Goal: Information Seeking & Learning: Learn about a topic

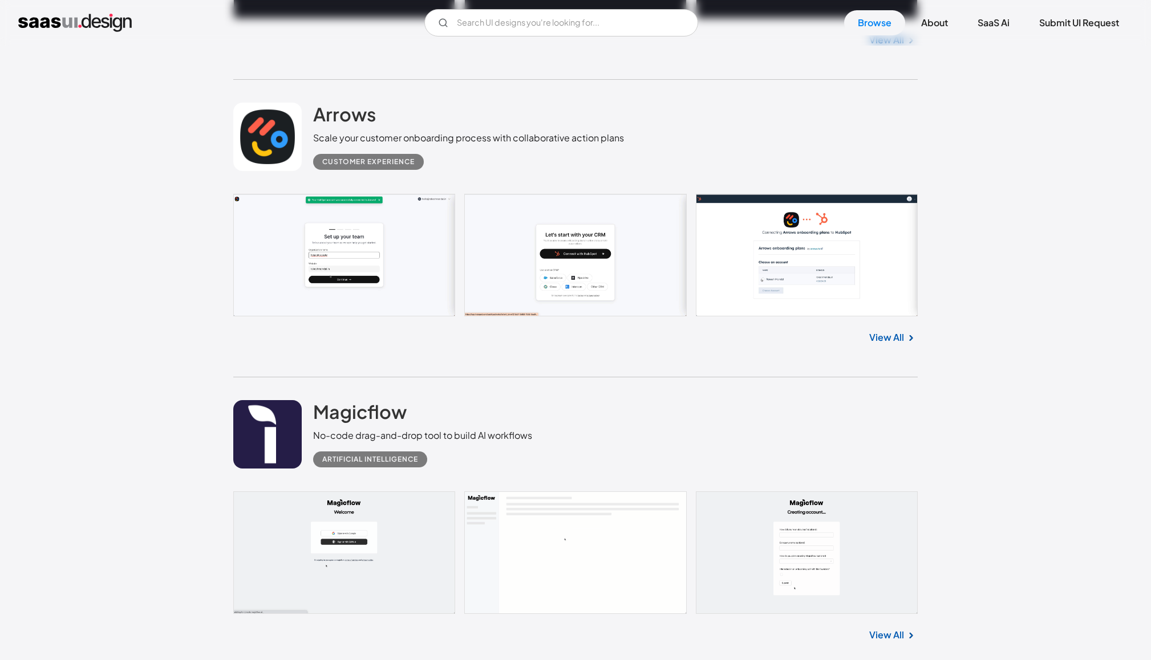
scroll to position [1017, 0]
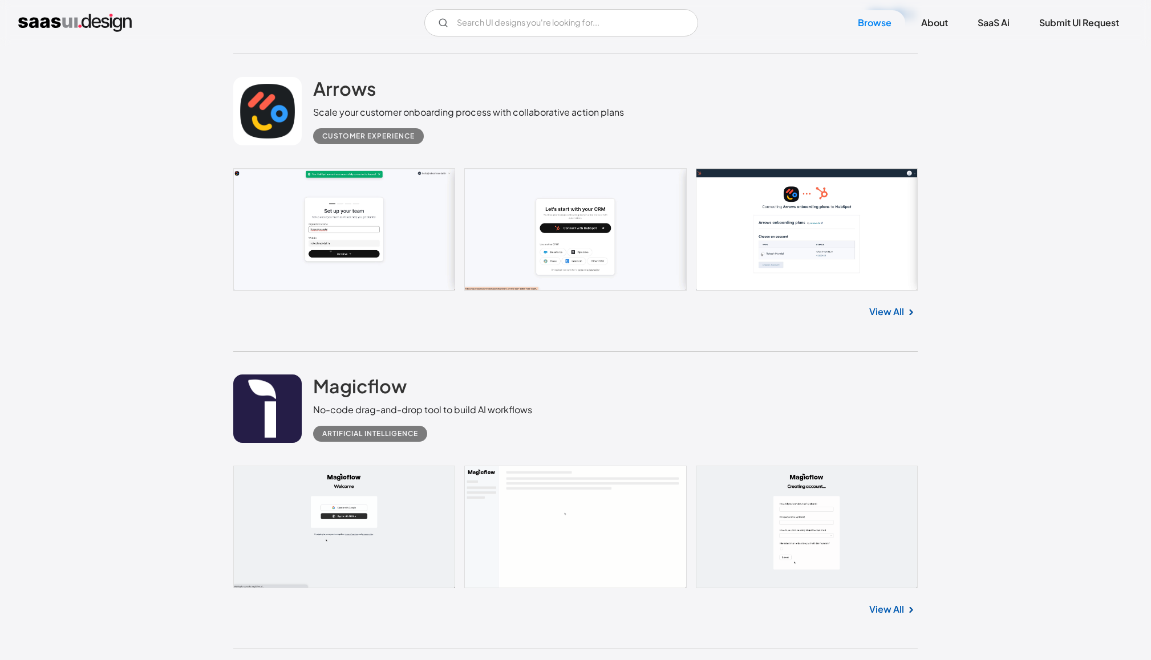
click at [340, 223] on link at bounding box center [575, 229] width 684 height 123
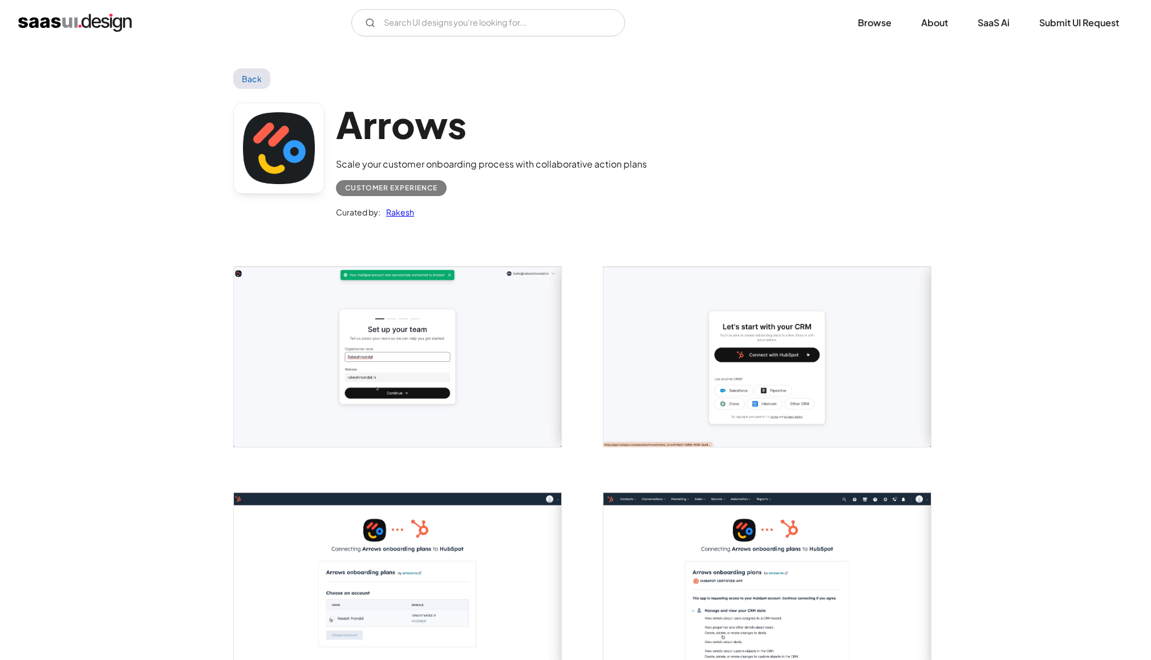
click at [435, 376] on img "open lightbox" at bounding box center [397, 357] width 327 height 180
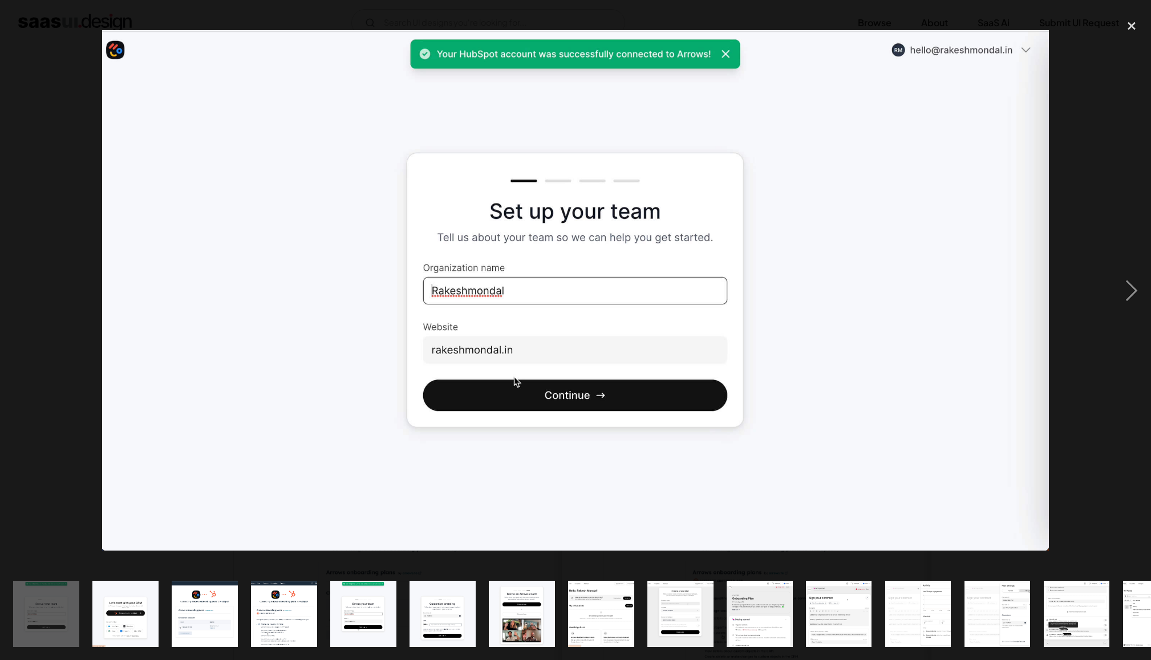
click at [1004, 612] on img "show item 13 of 21" at bounding box center [997, 614] width 120 height 66
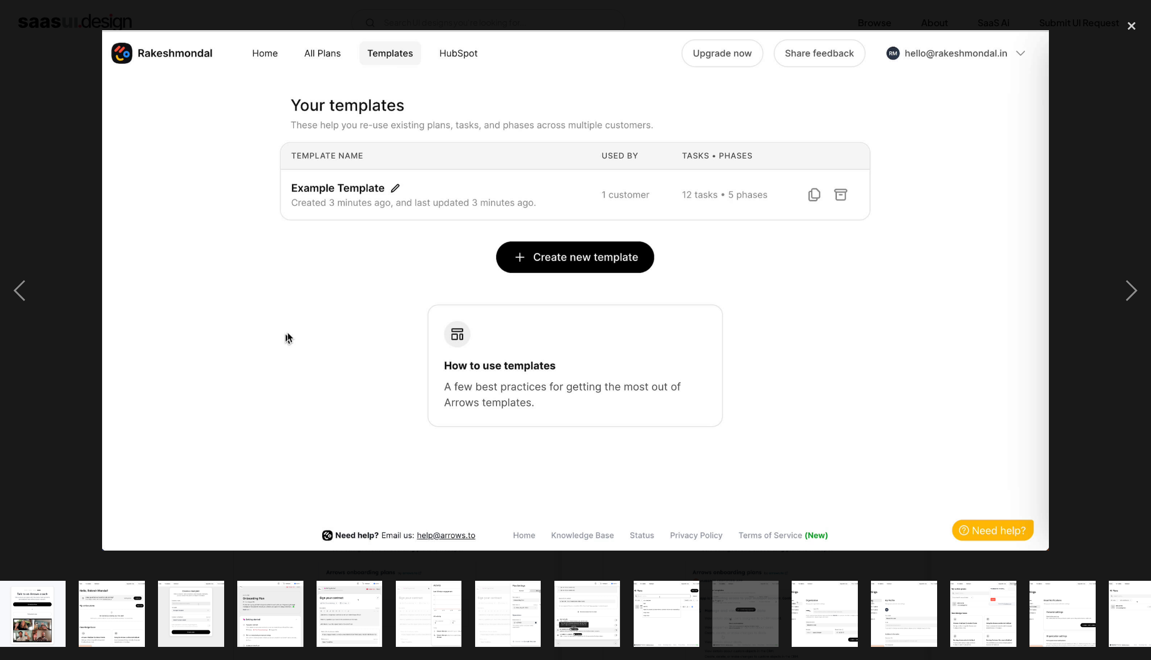
scroll to position [0, 526]
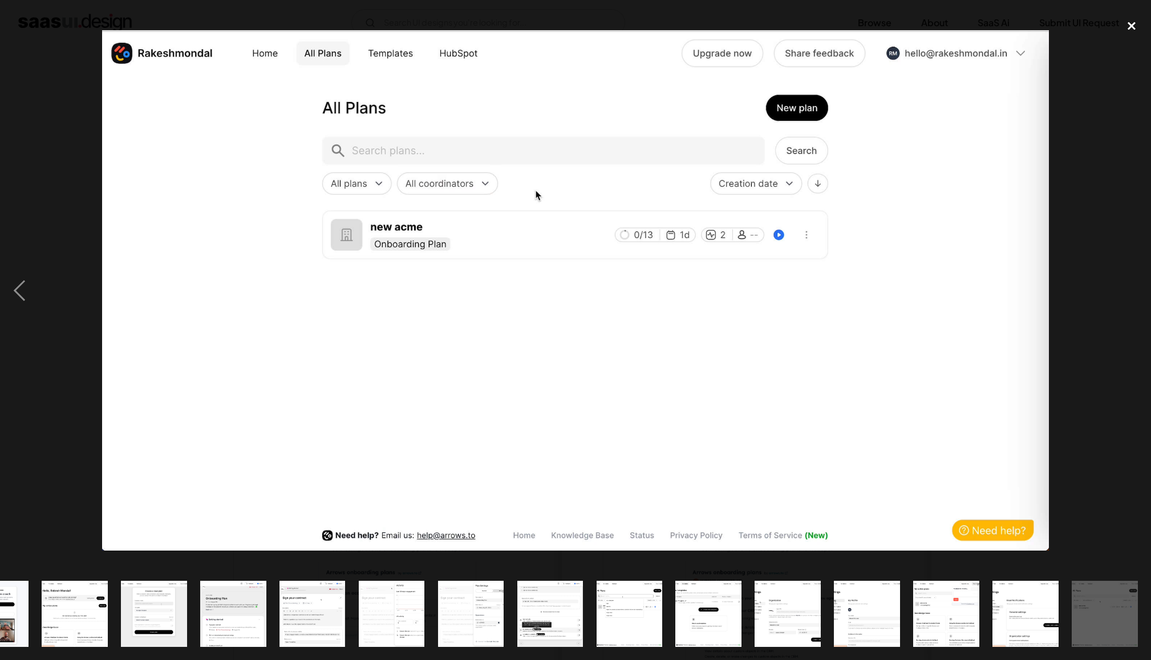
click at [1129, 27] on div "close lightbox" at bounding box center [1131, 25] width 39 height 25
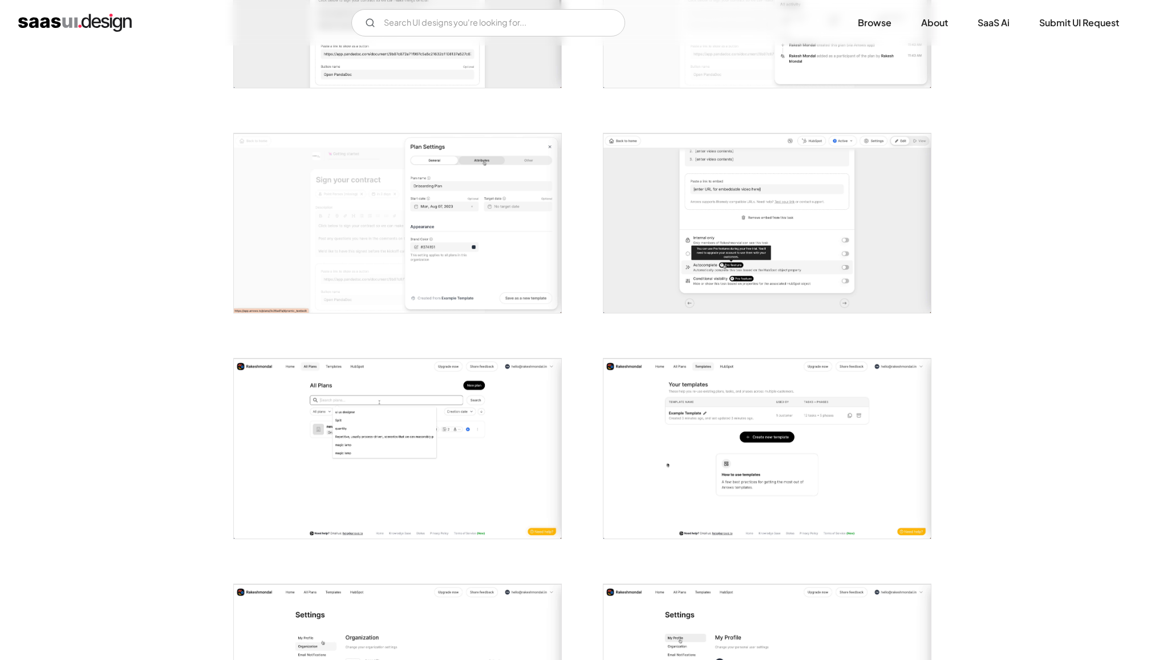
scroll to position [1605, 0]
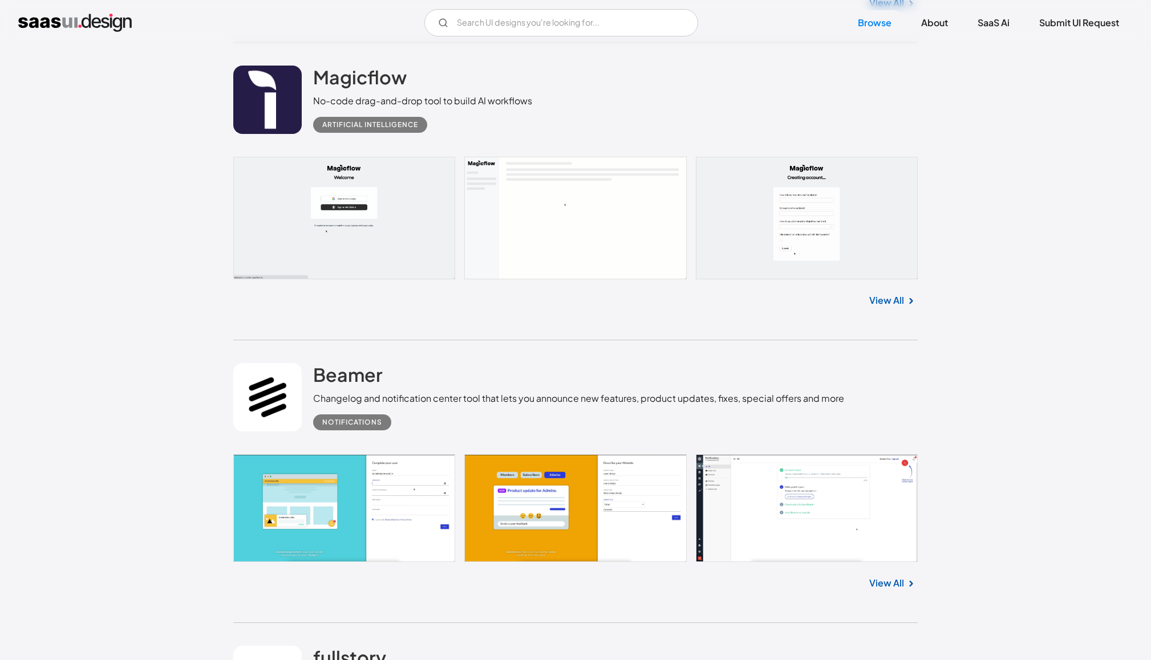
scroll to position [1470, 0]
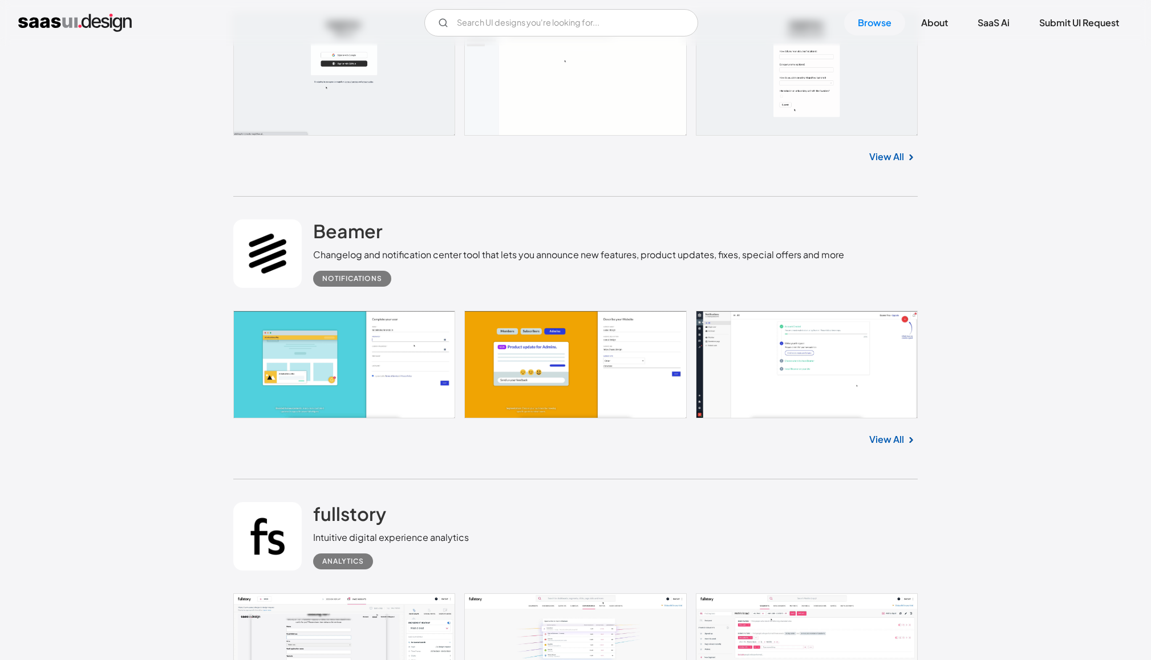
click at [358, 380] on link at bounding box center [575, 365] width 684 height 108
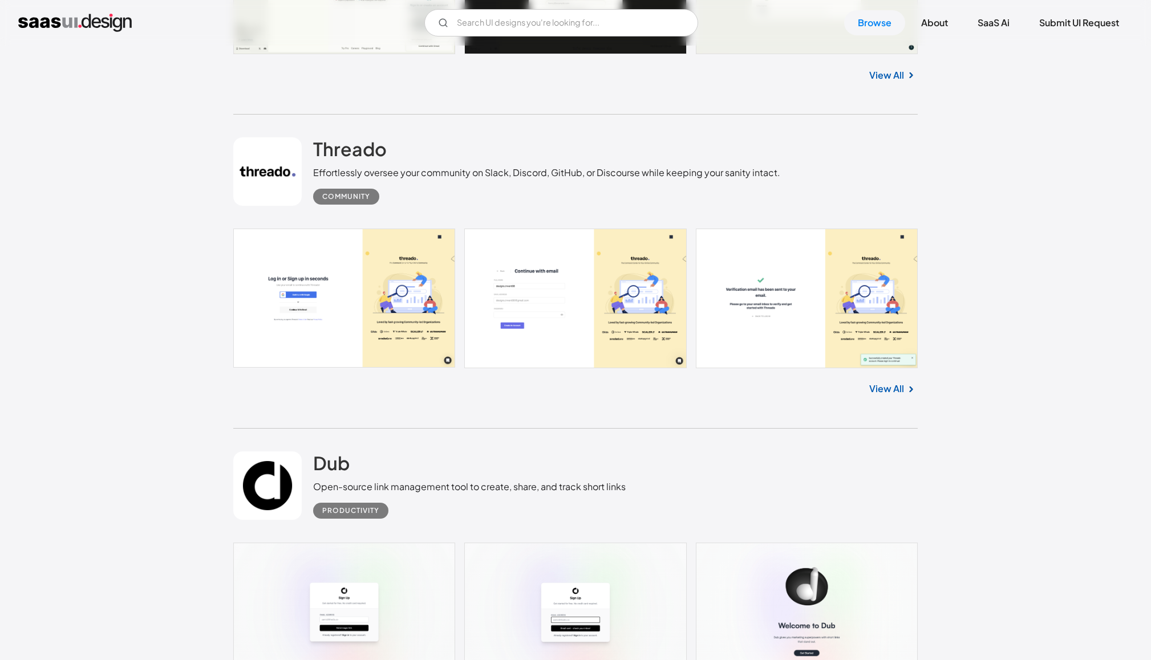
scroll to position [2432, 0]
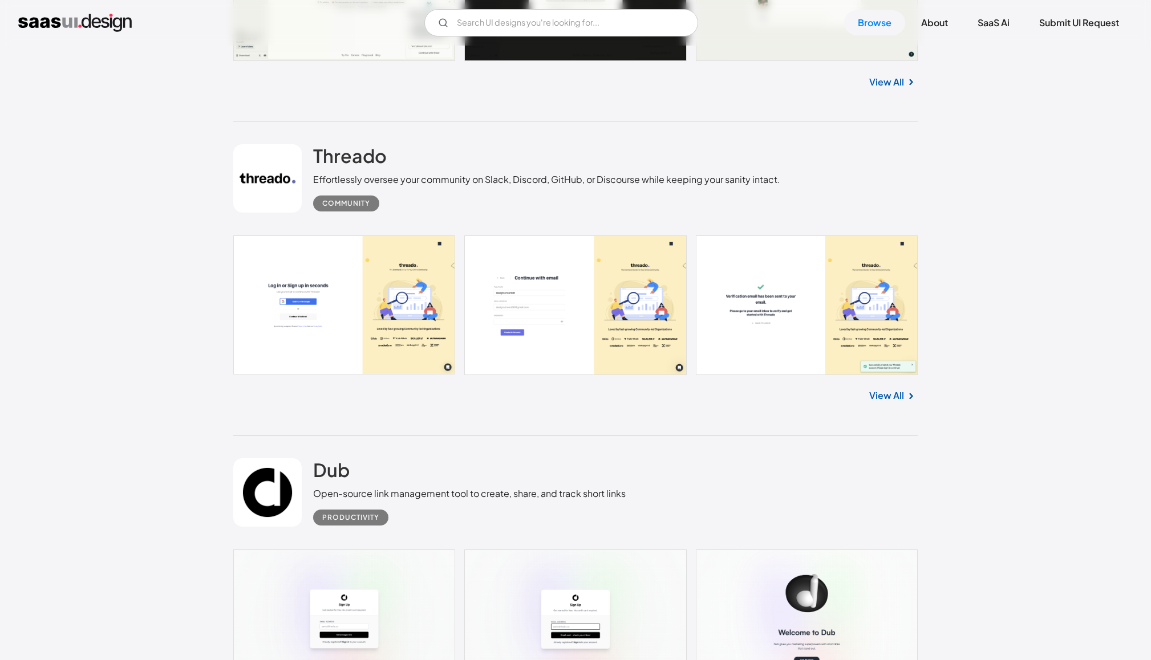
click at [401, 345] on link at bounding box center [575, 305] width 684 height 139
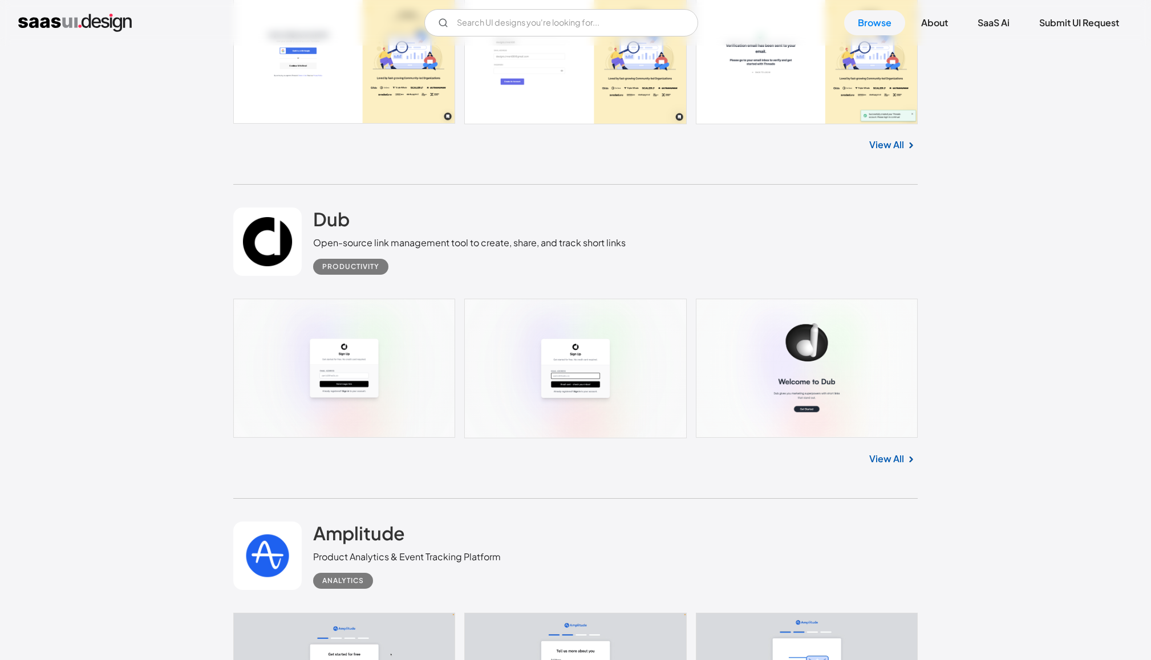
scroll to position [2911, 0]
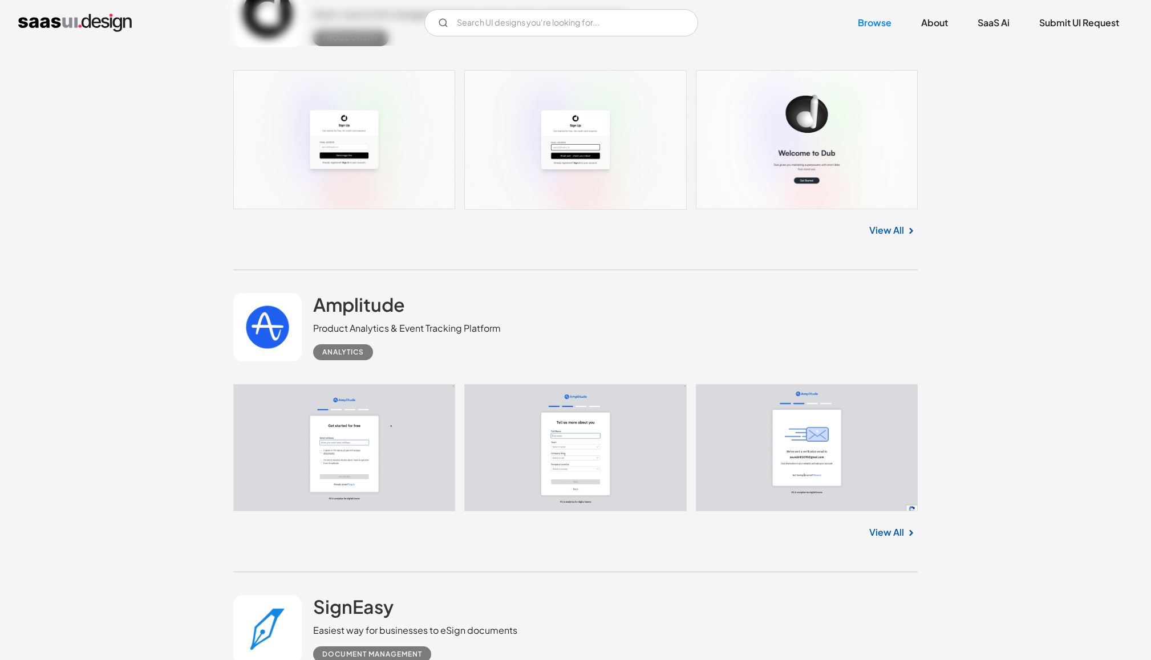
click at [342, 158] on link at bounding box center [575, 139] width 684 height 139
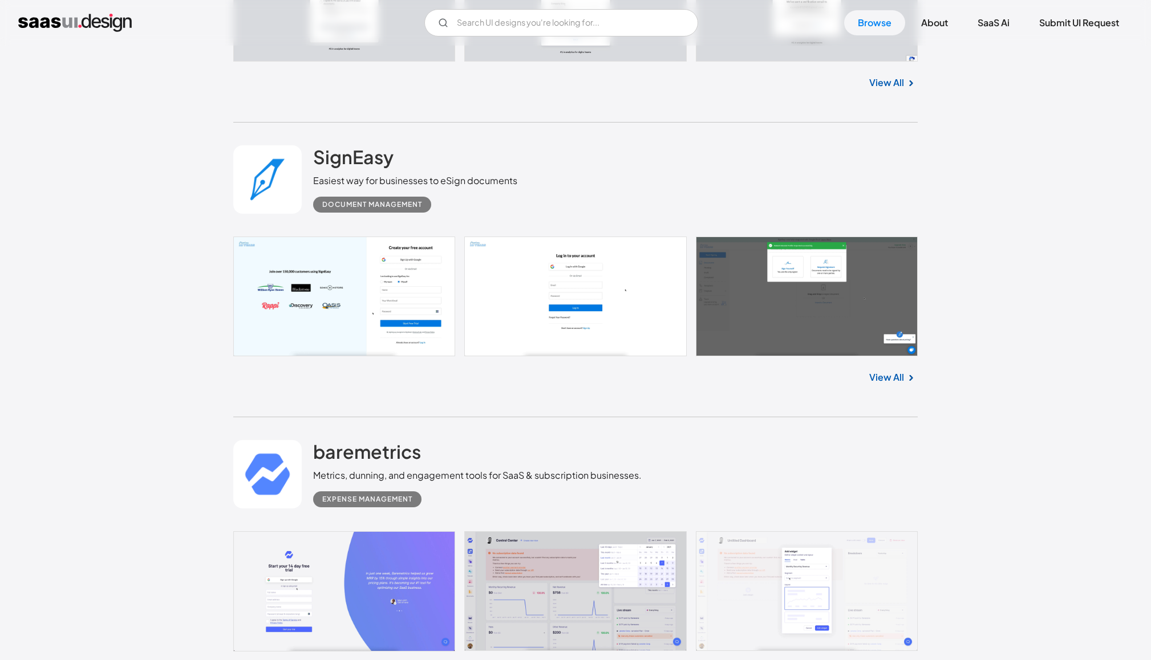
scroll to position [3374, 0]
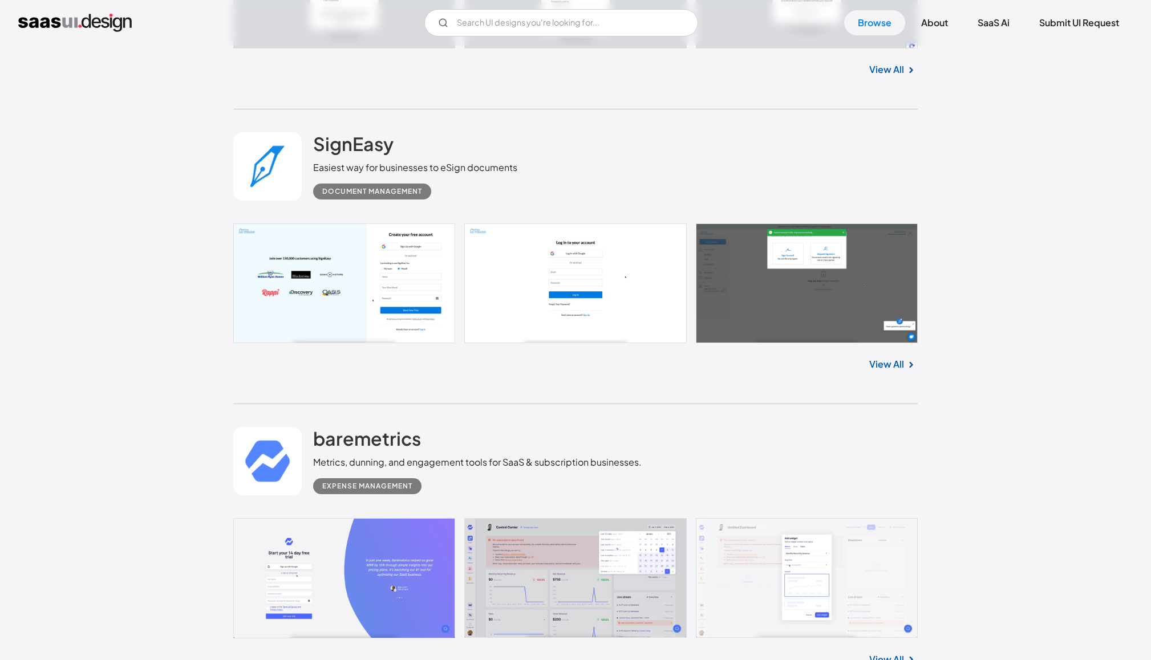
click at [319, 290] on link at bounding box center [575, 284] width 684 height 120
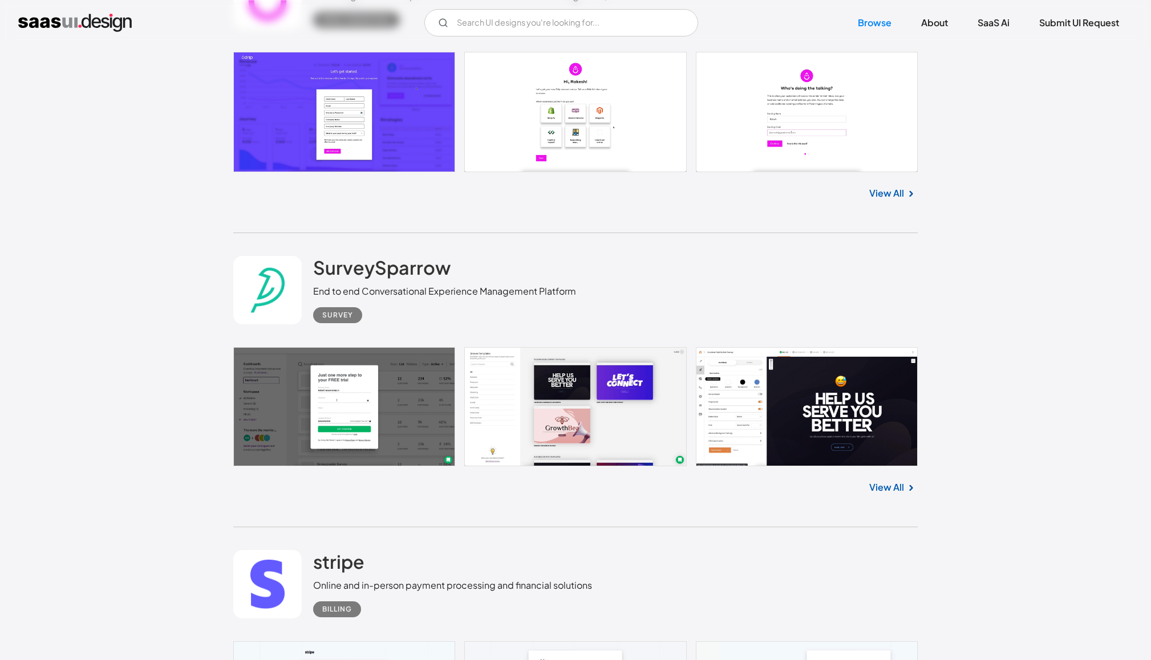
scroll to position [4171, 0]
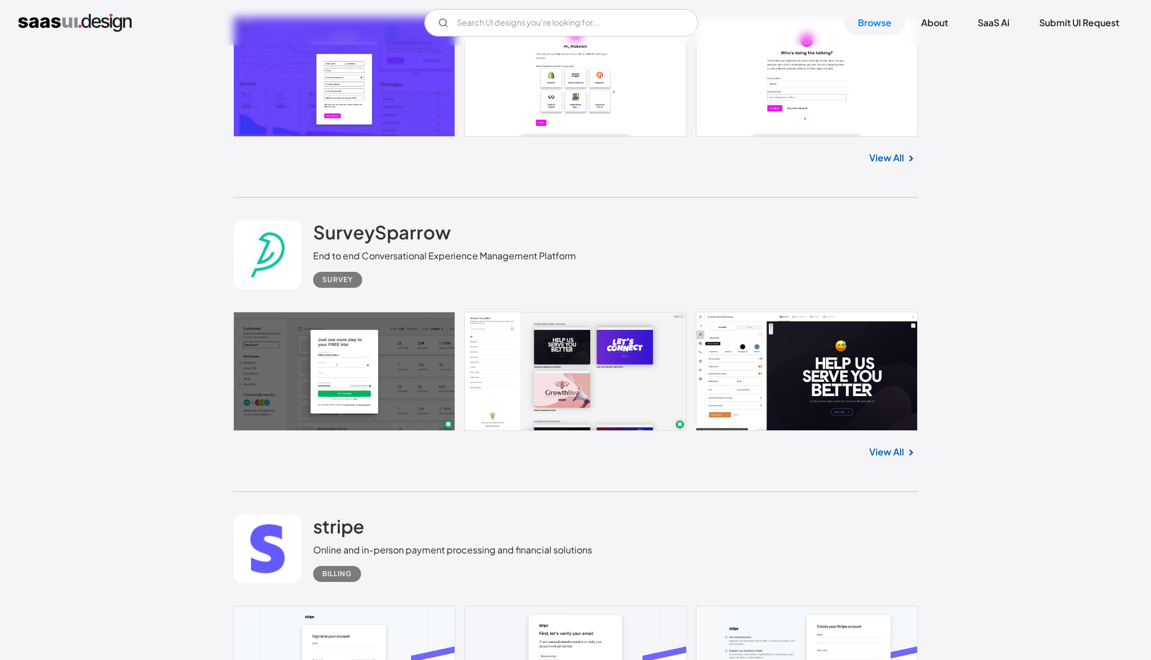
click at [336, 397] on link at bounding box center [575, 372] width 684 height 120
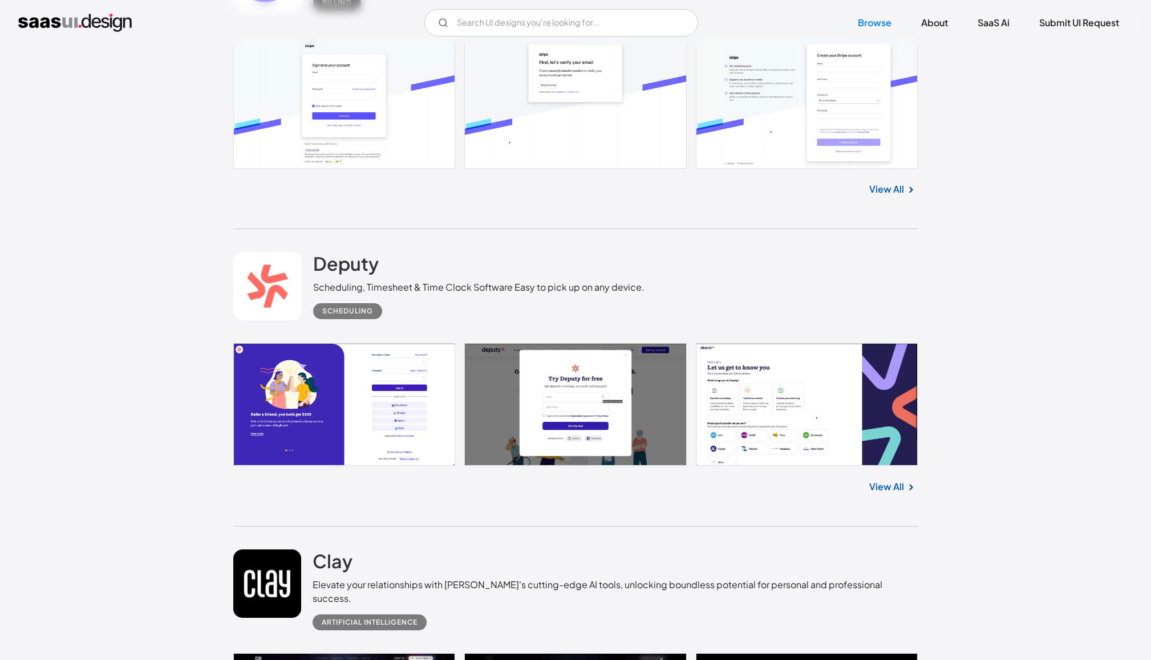
scroll to position [4735, 0]
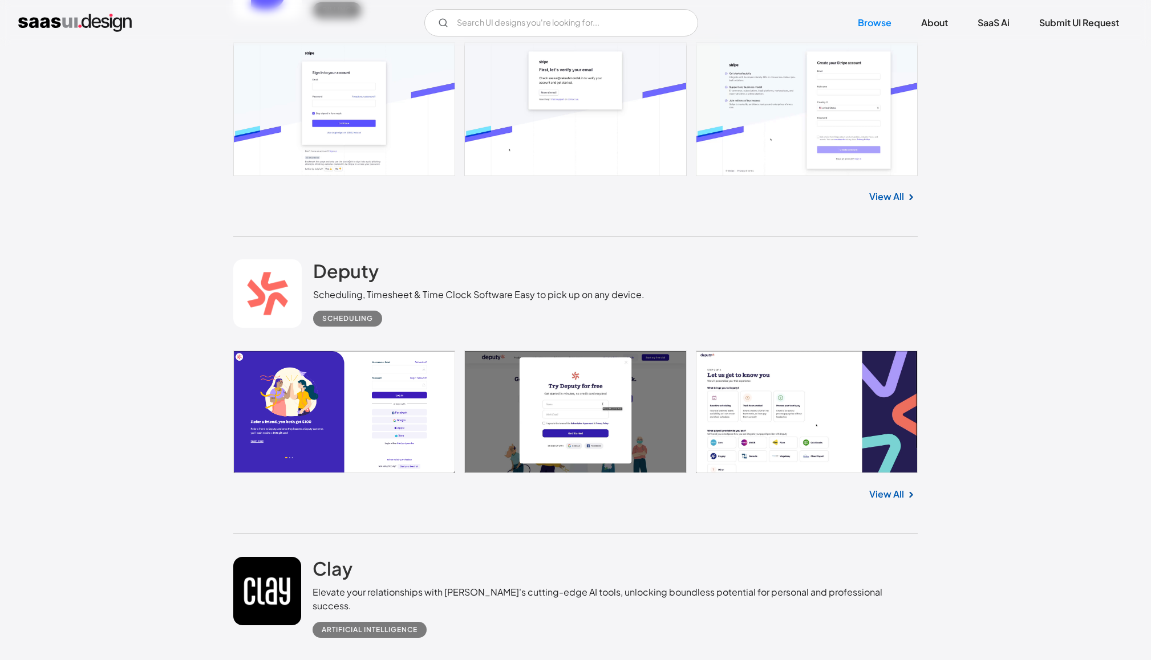
click at [891, 201] on link "View All" at bounding box center [886, 197] width 35 height 14
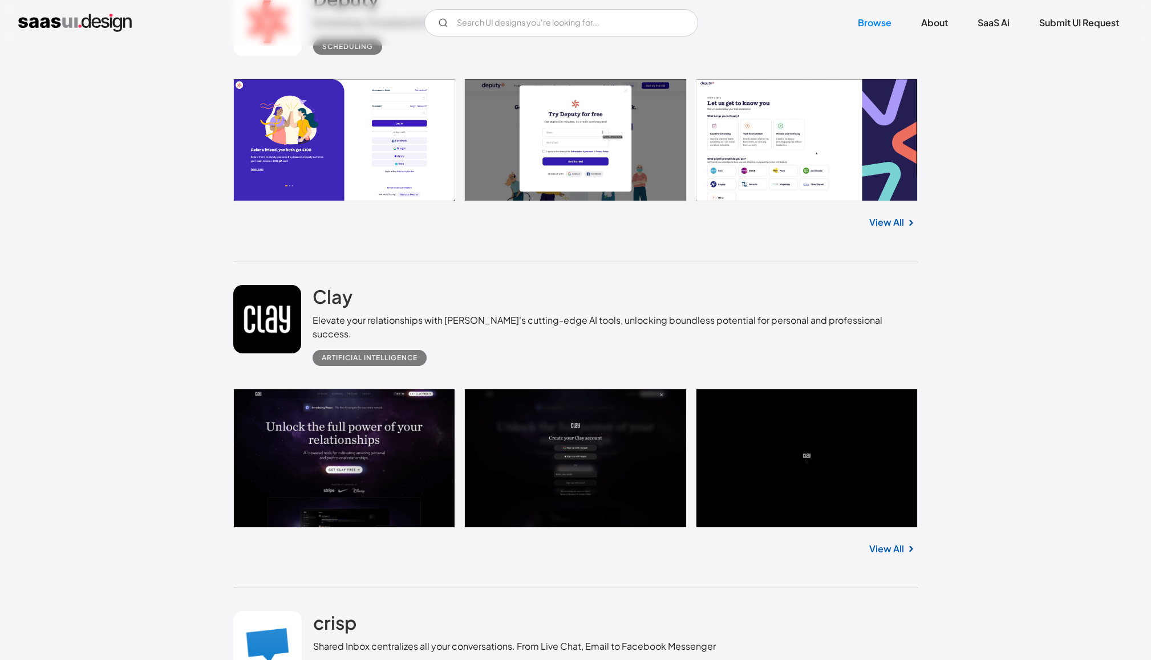
scroll to position [5144, 0]
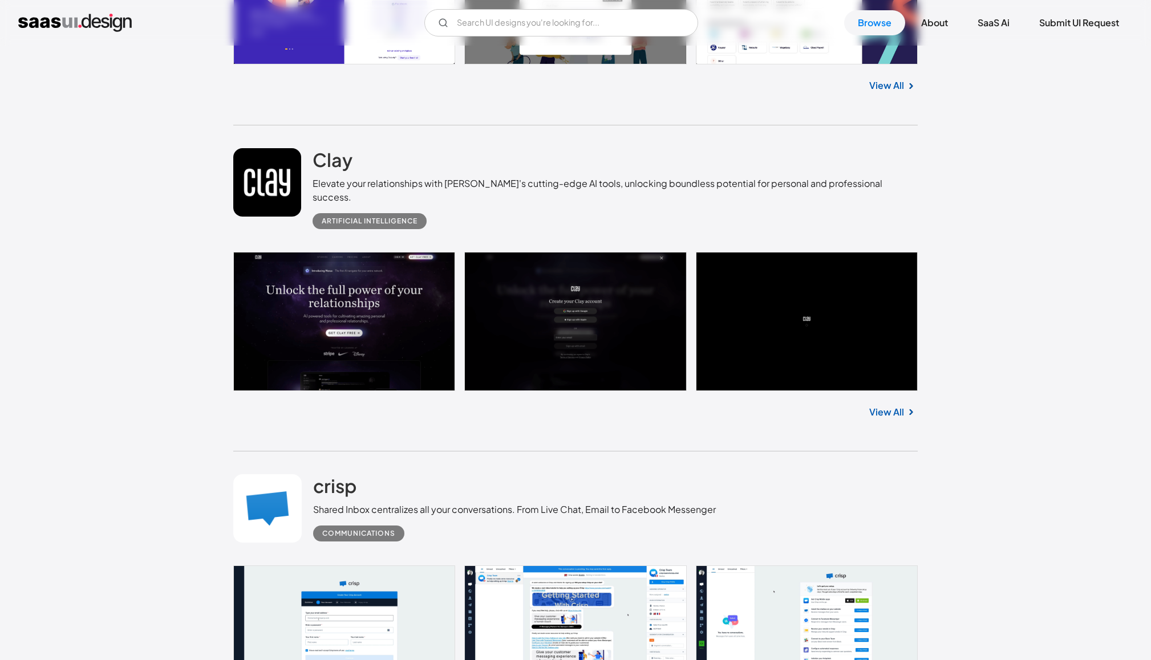
click at [385, 346] on link at bounding box center [575, 321] width 684 height 139
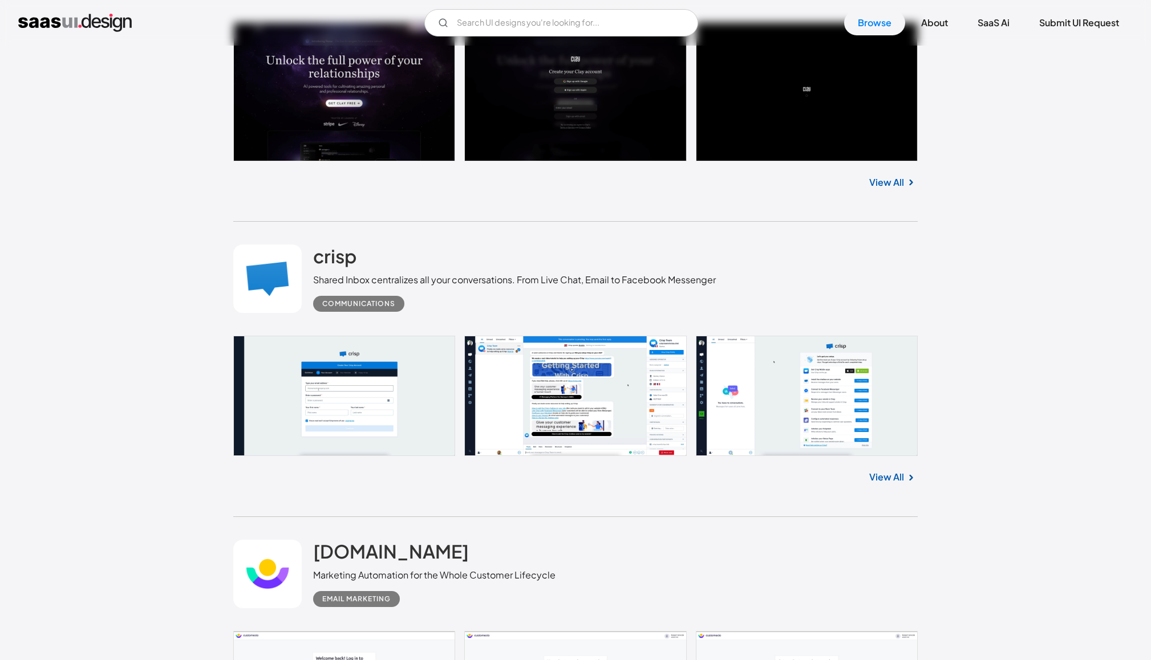
scroll to position [5522, 0]
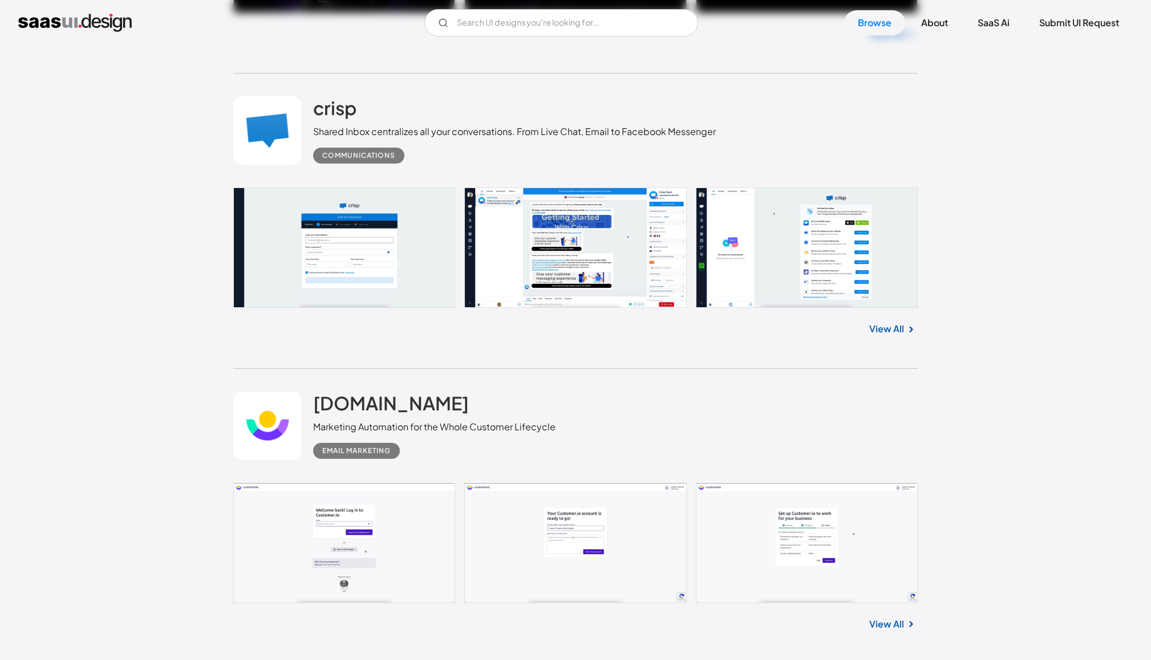
click at [375, 226] on link at bounding box center [575, 248] width 684 height 120
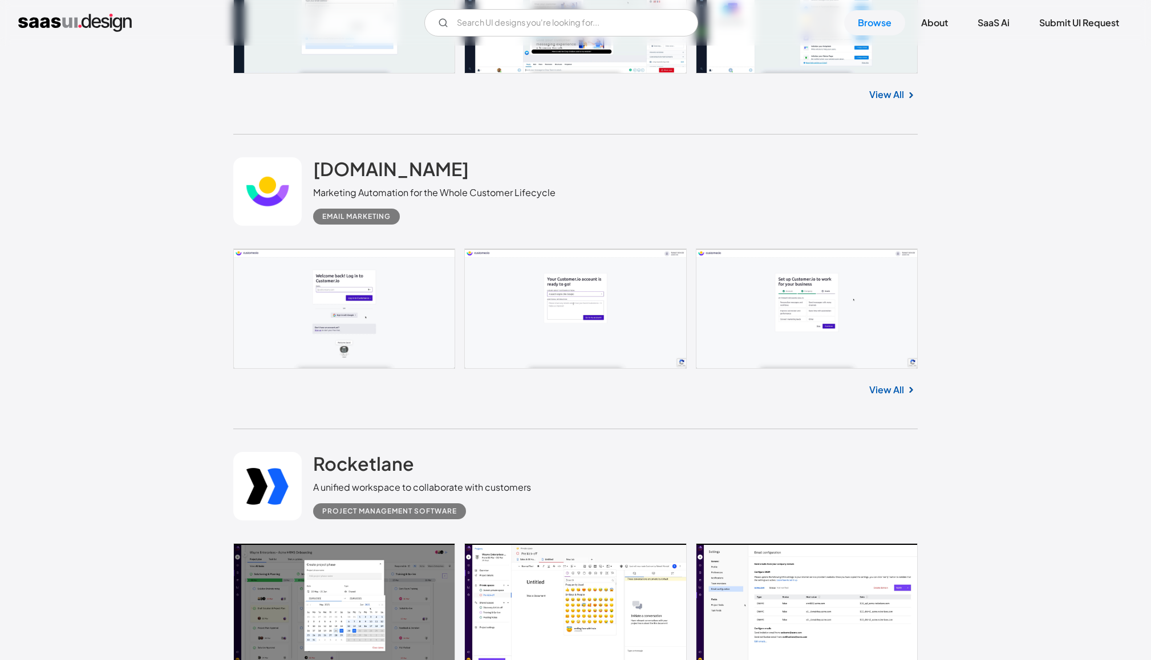
scroll to position [5871, 0]
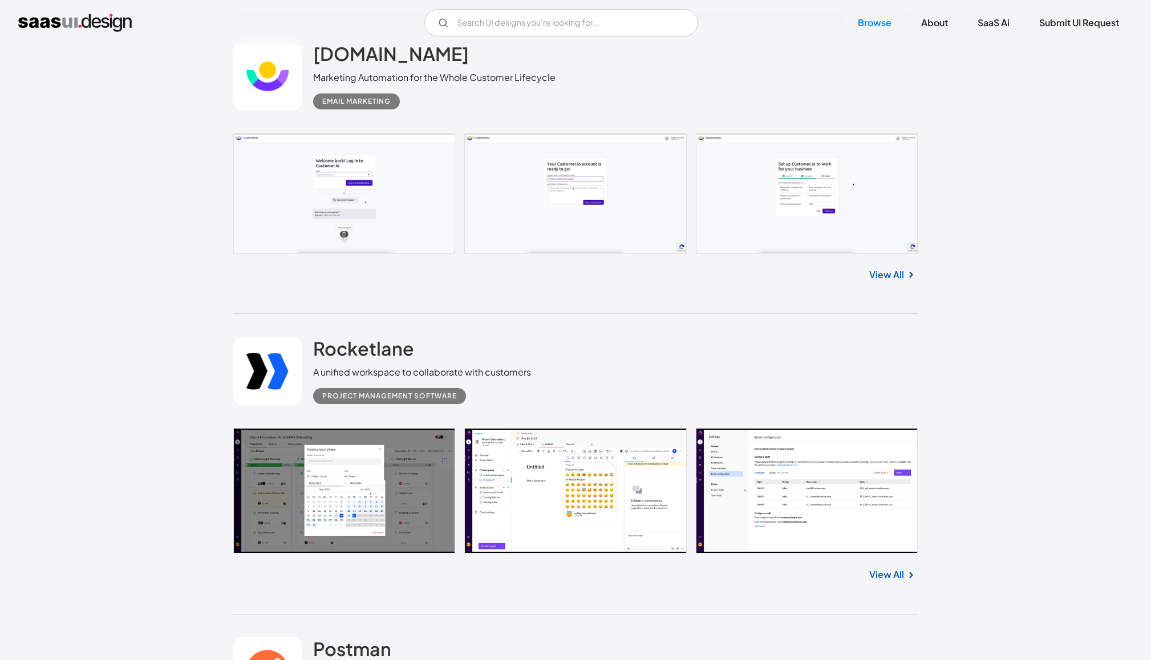
click at [359, 470] on link at bounding box center [575, 490] width 684 height 125
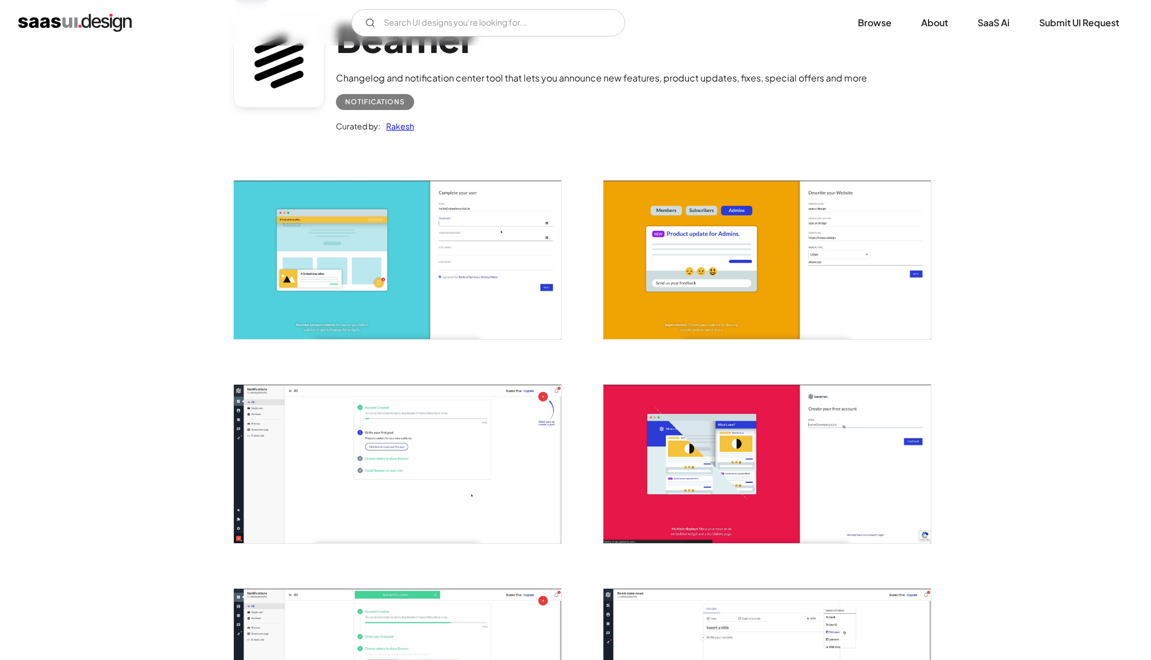
scroll to position [107, 0]
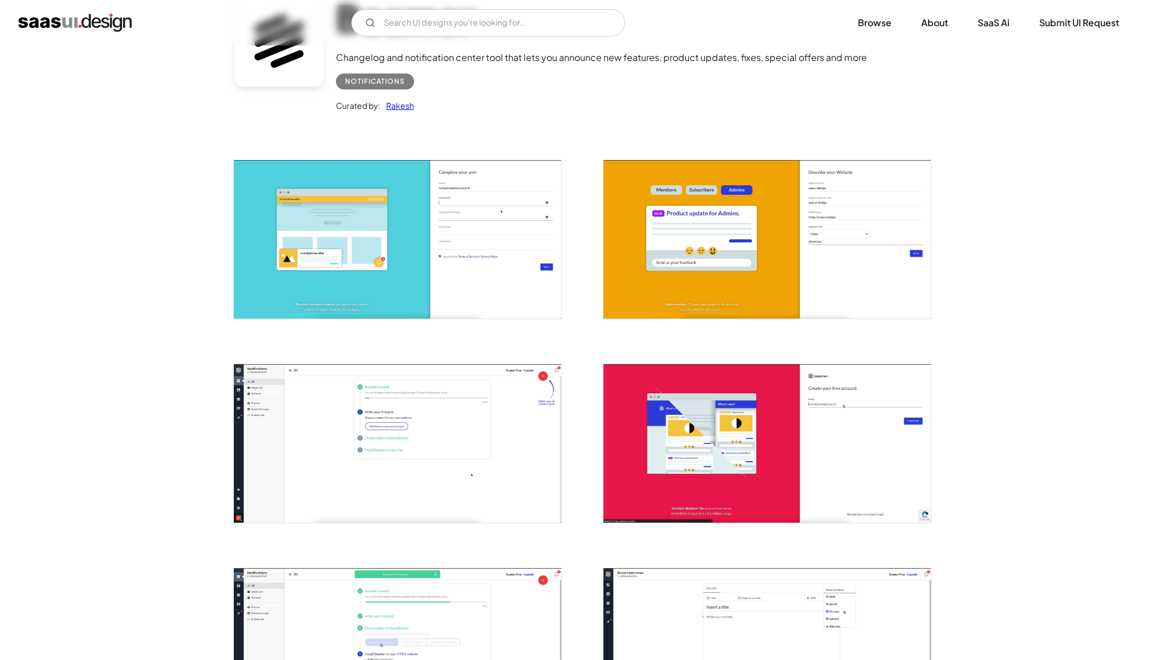
click at [268, 422] on img "open lightbox" at bounding box center [397, 443] width 327 height 159
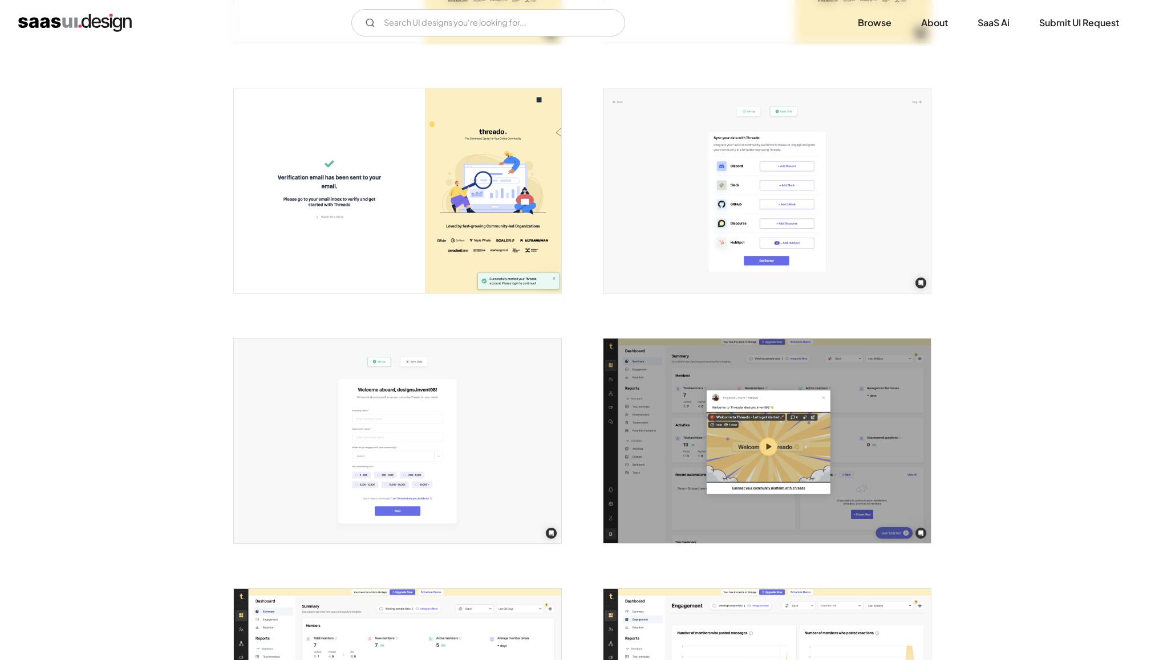
scroll to position [443, 0]
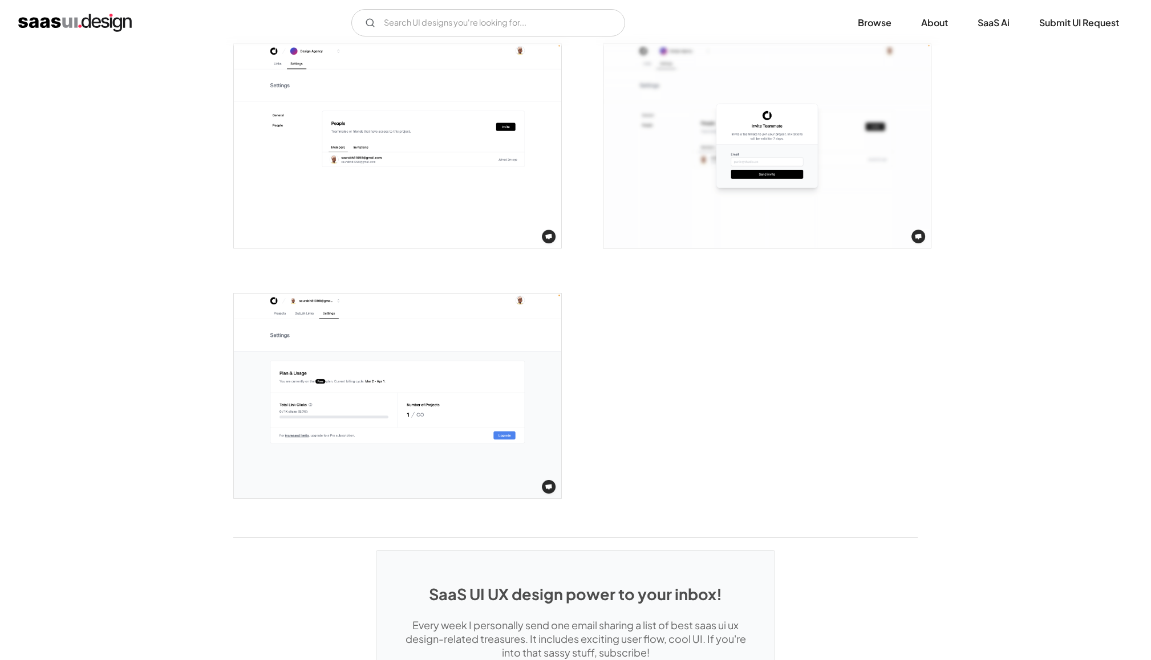
scroll to position [2193, 0]
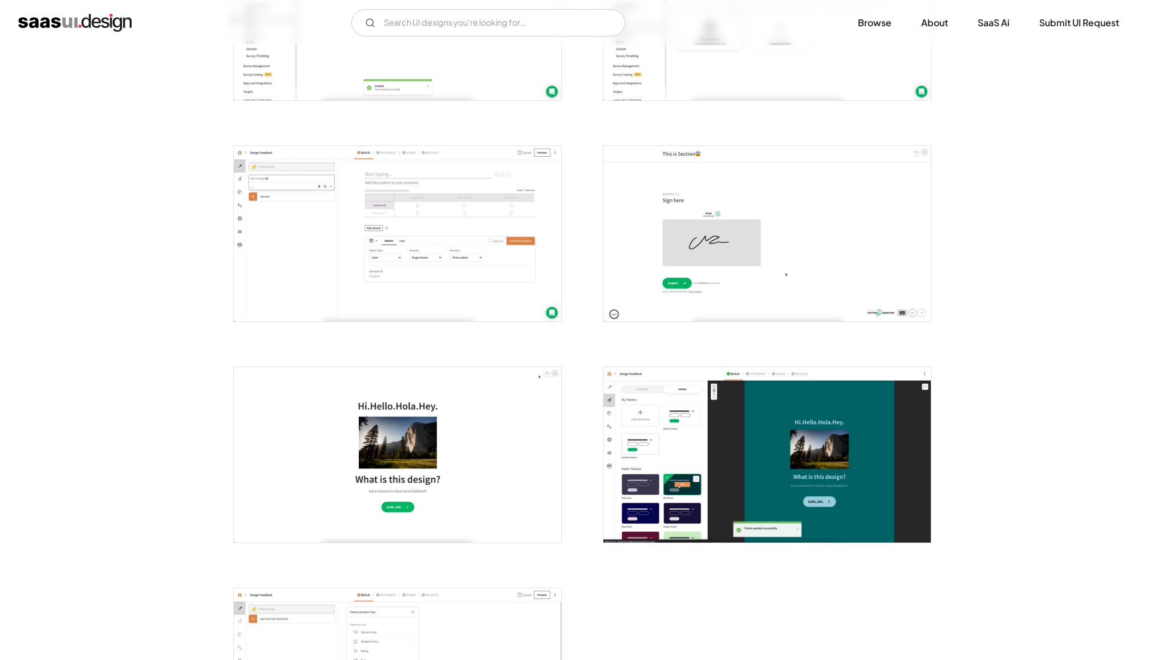
scroll to position [2334, 0]
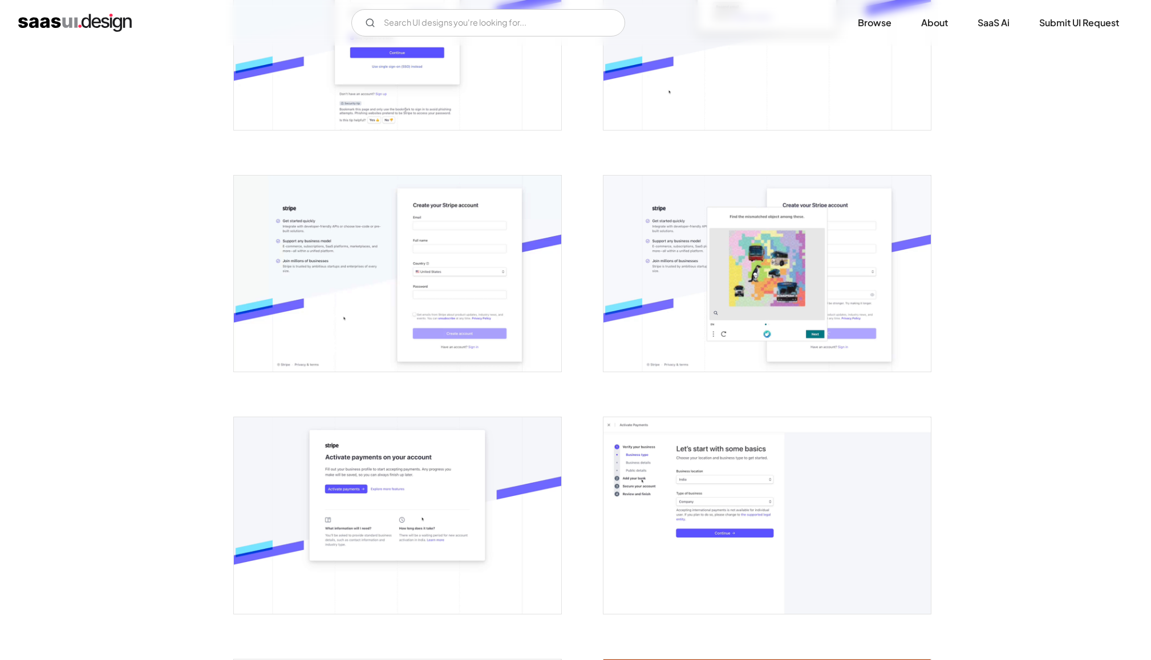
scroll to position [381, 0]
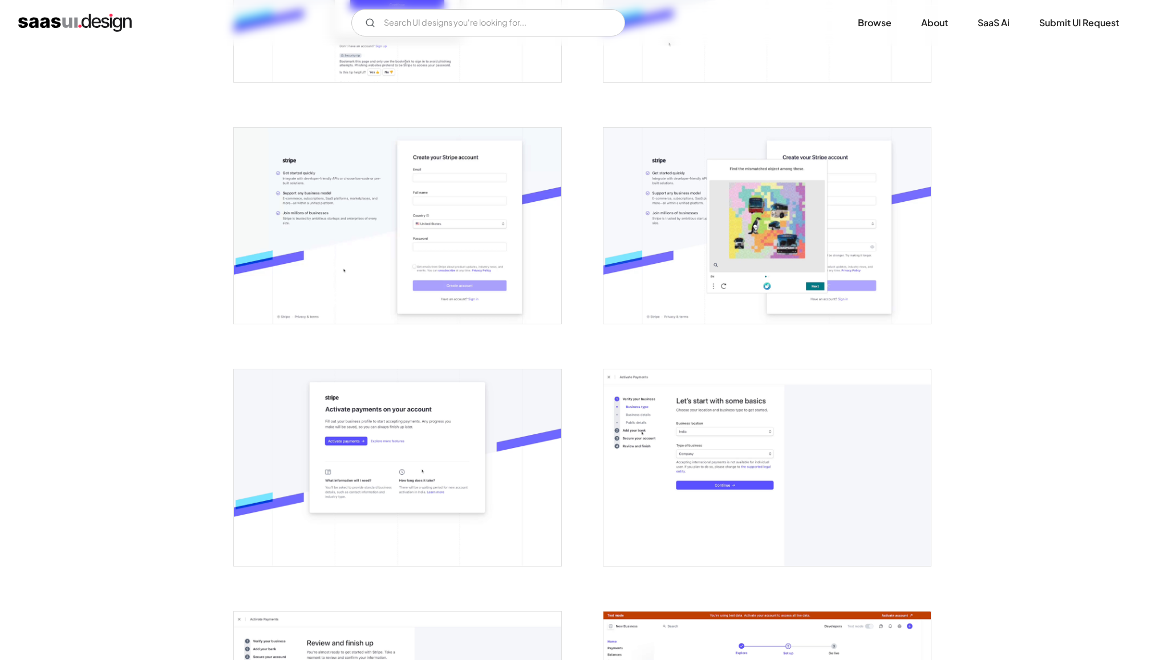
click at [417, 276] on img "open lightbox" at bounding box center [397, 226] width 327 height 196
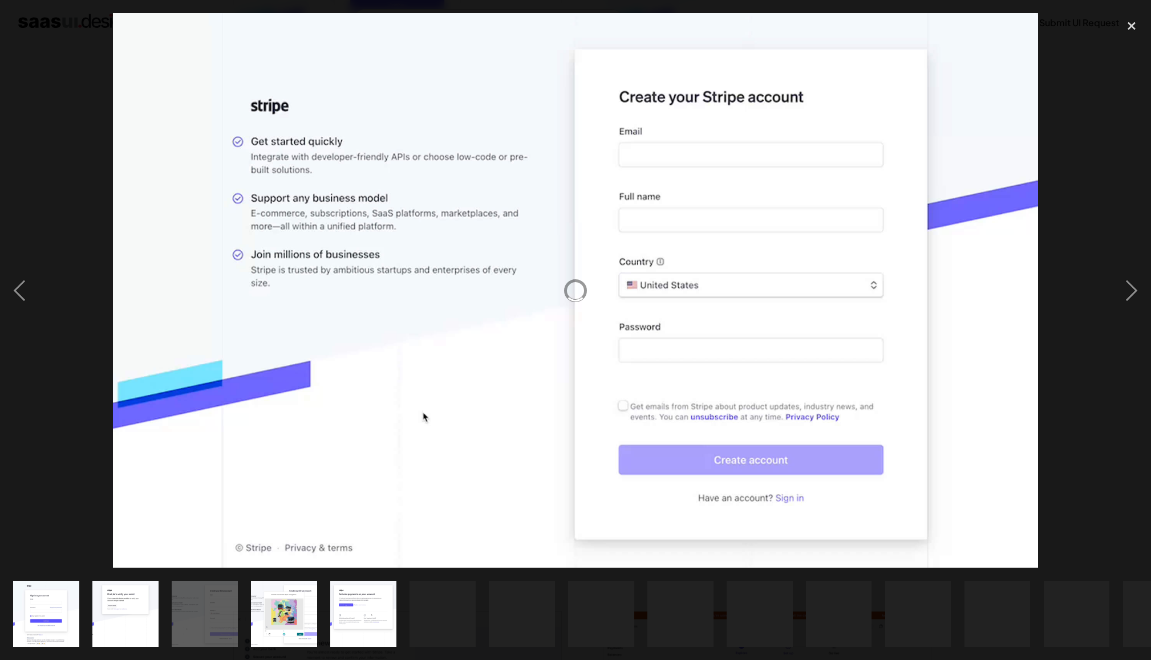
click at [814, 630] on div "show item 11 of 25" at bounding box center [839, 614] width 66 height 66
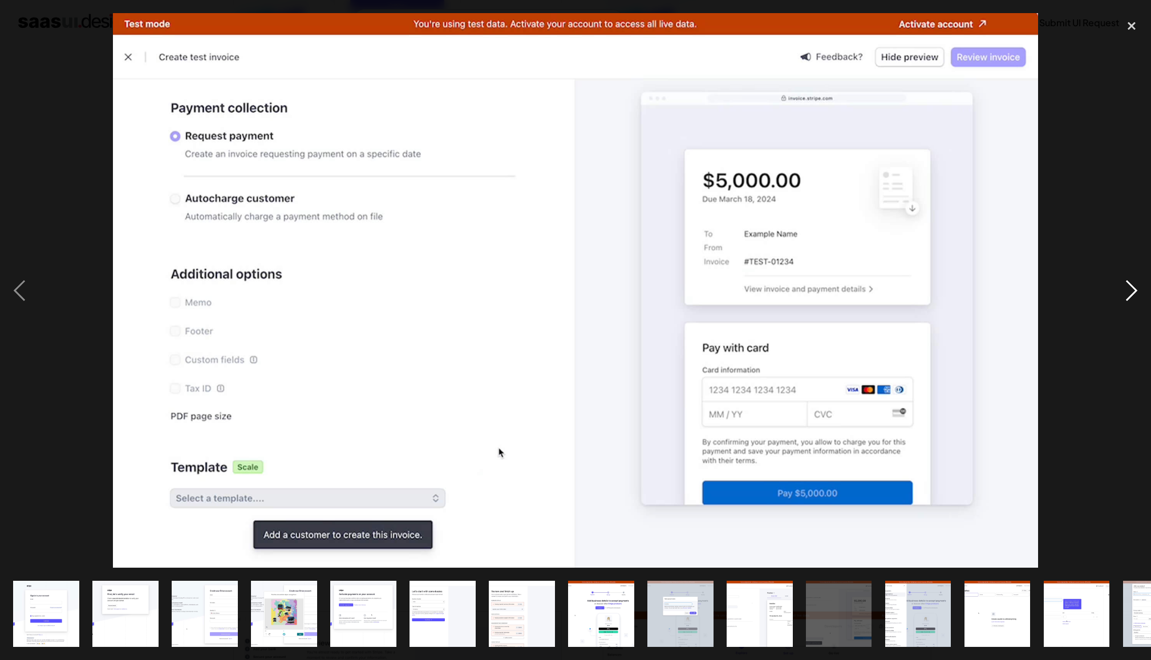
click at [1132, 297] on div "next image" at bounding box center [1131, 290] width 39 height 555
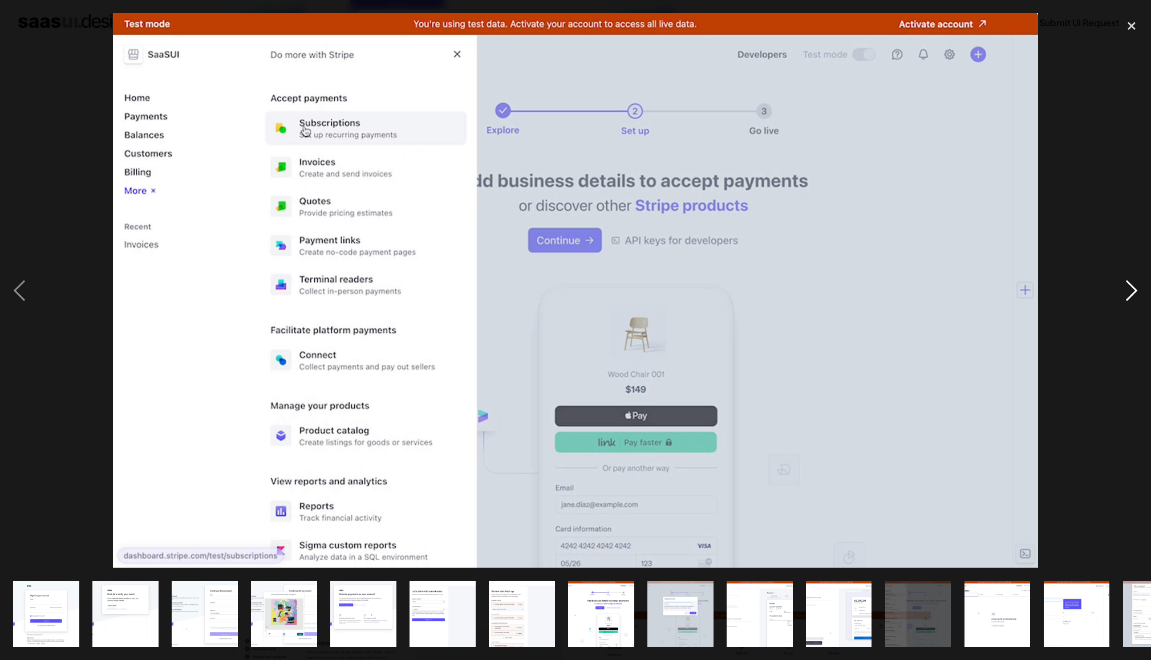
click at [1132, 297] on div "next image" at bounding box center [1131, 290] width 39 height 555
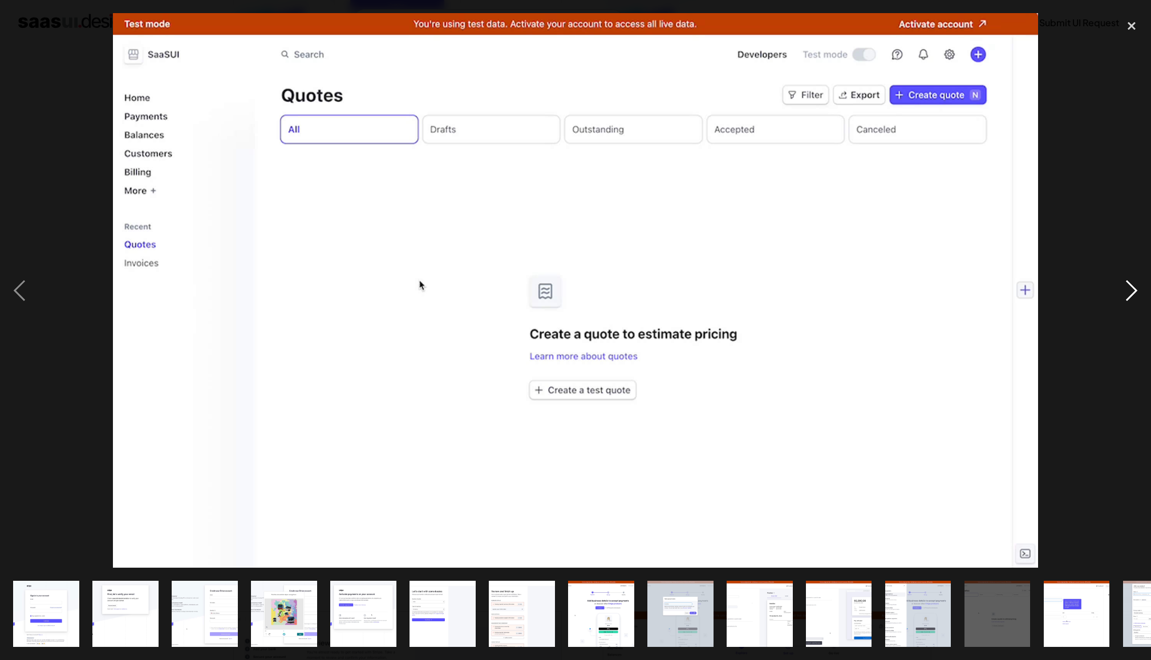
click at [1132, 297] on div "next image" at bounding box center [1131, 290] width 39 height 555
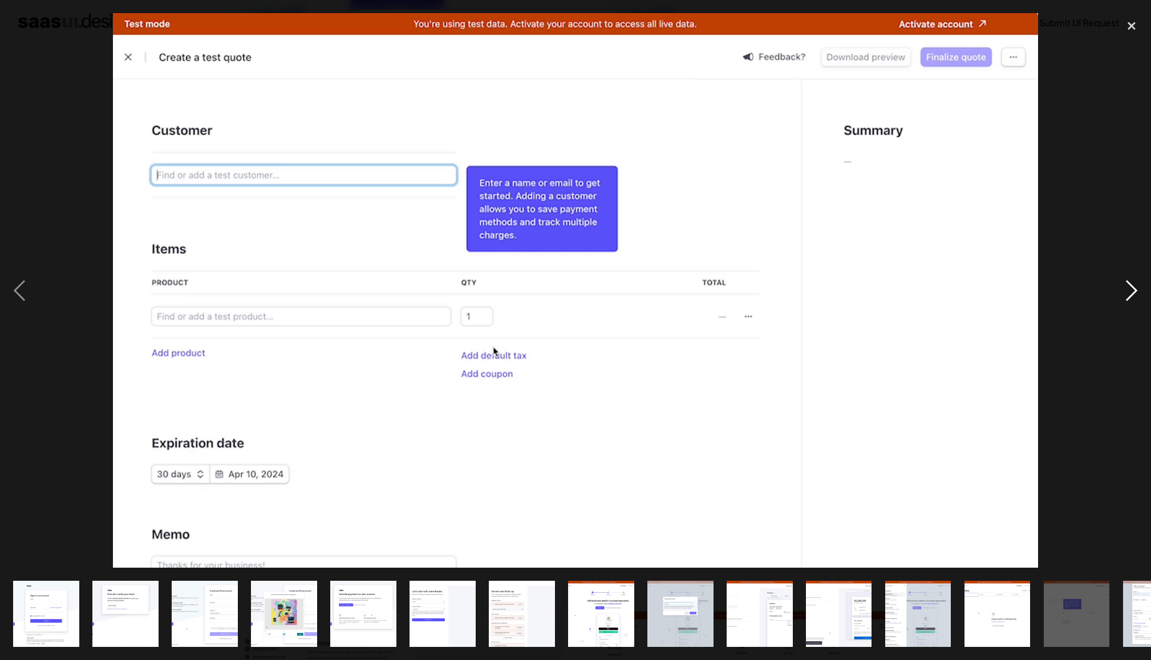
click at [1132, 297] on div "next image" at bounding box center [1131, 290] width 39 height 555
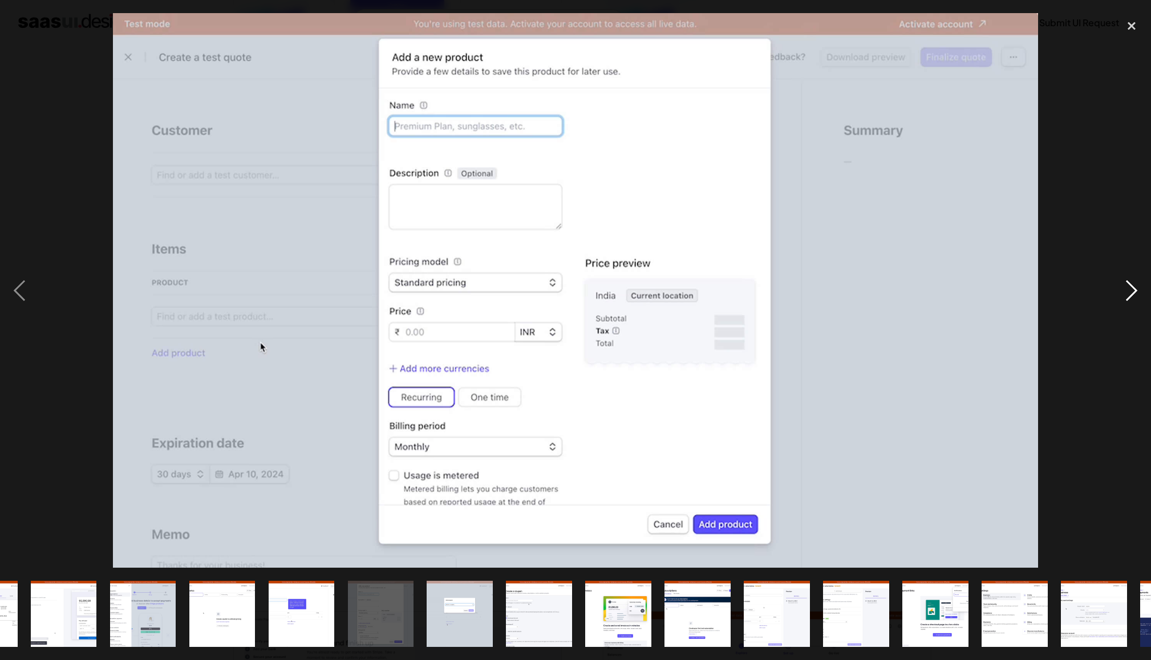
scroll to position [0, 843]
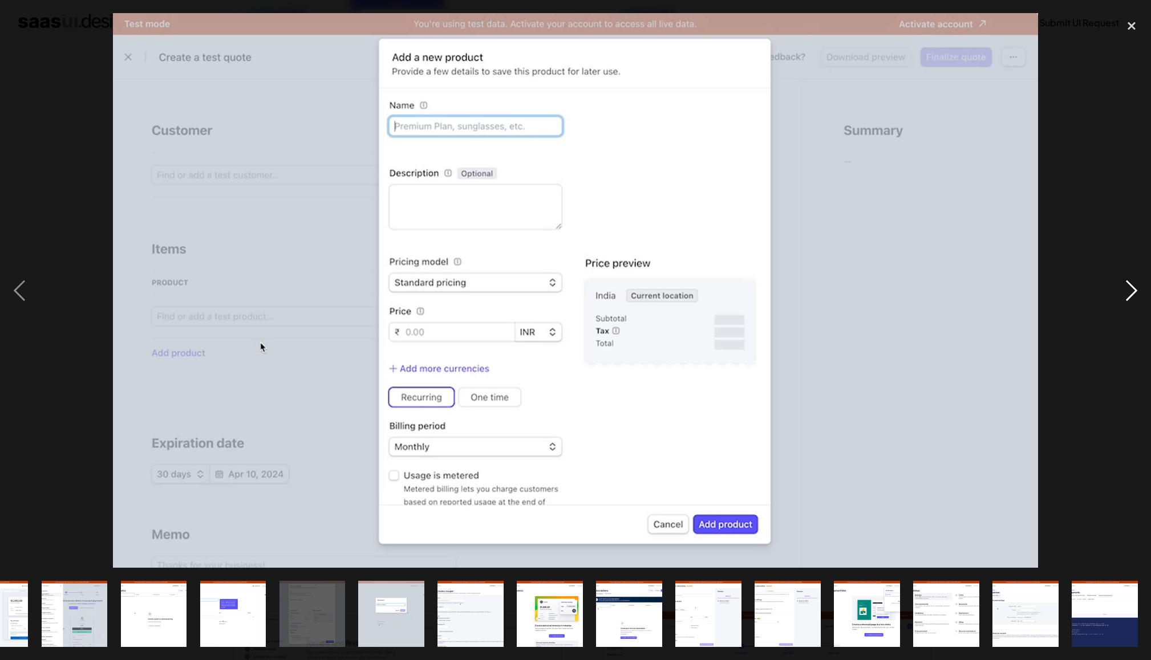
click at [1132, 297] on div "next image" at bounding box center [1131, 290] width 39 height 555
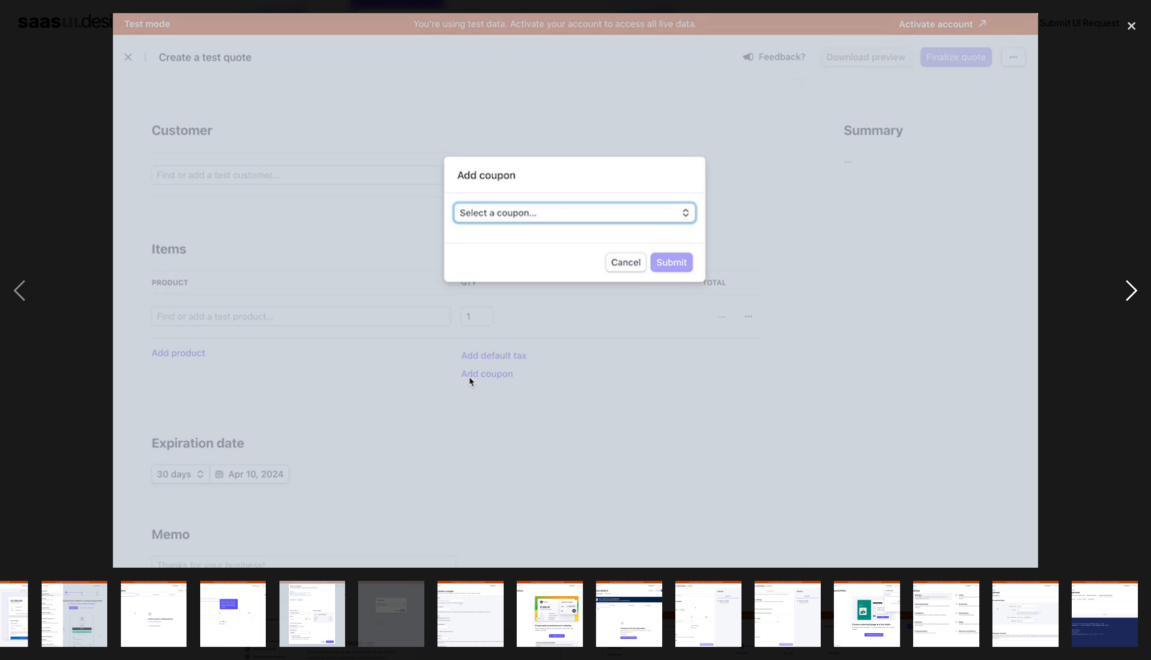
click at [1132, 297] on div "next image" at bounding box center [1131, 290] width 39 height 555
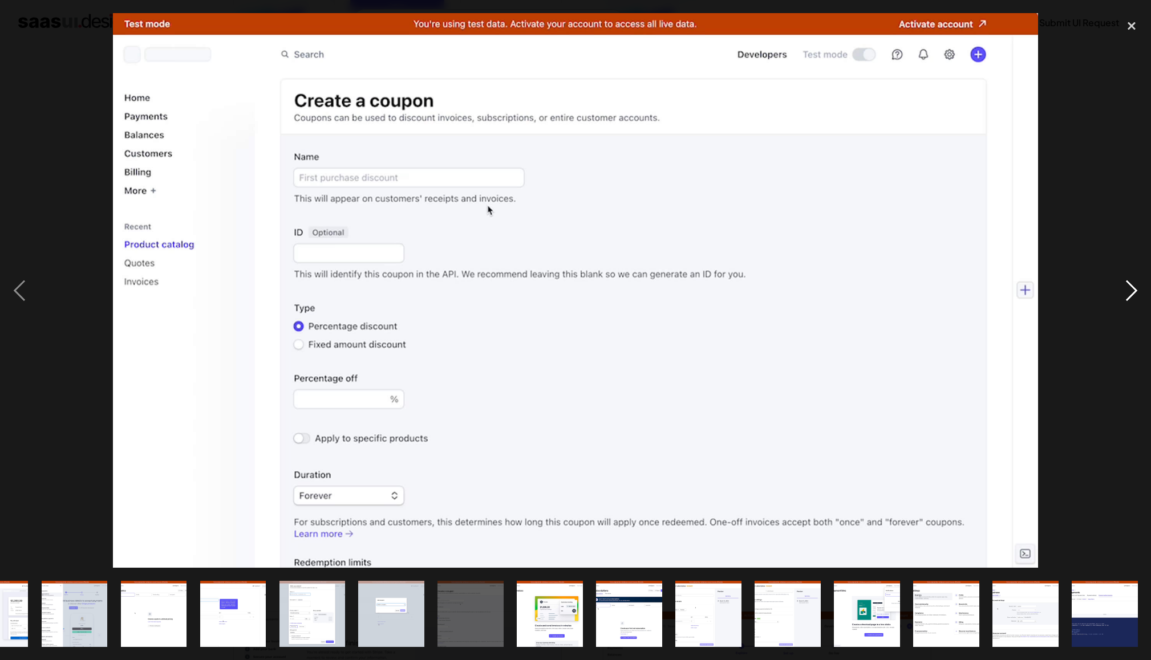
click at [1132, 297] on div "next image" at bounding box center [1131, 290] width 39 height 555
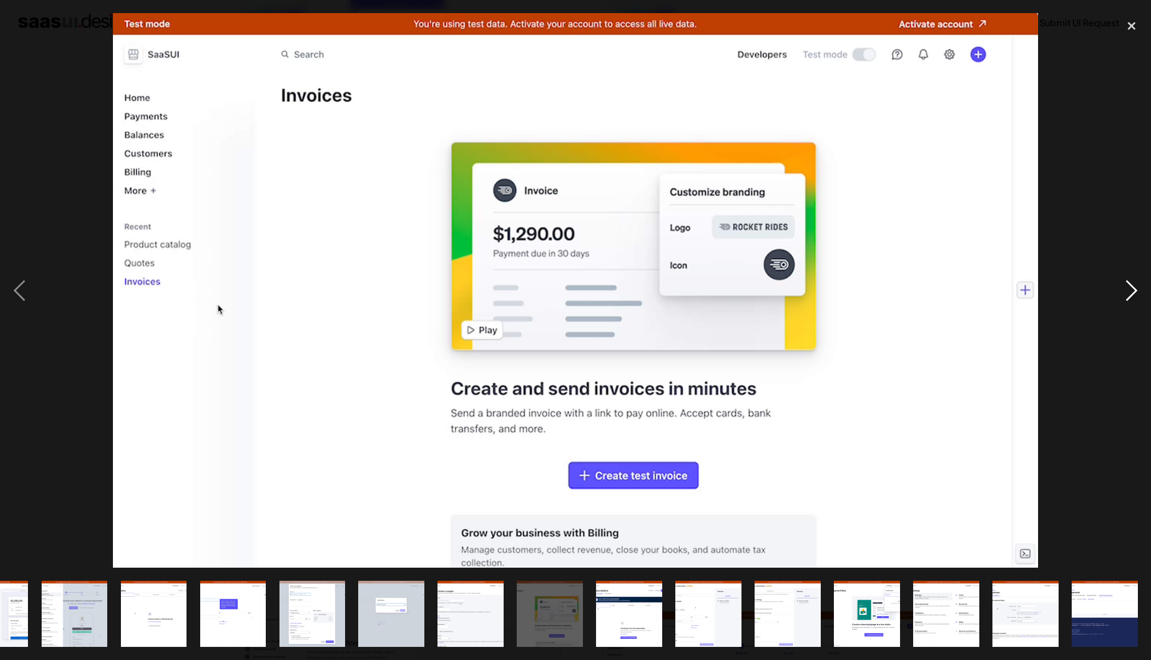
click at [1132, 297] on div "next image" at bounding box center [1131, 290] width 39 height 555
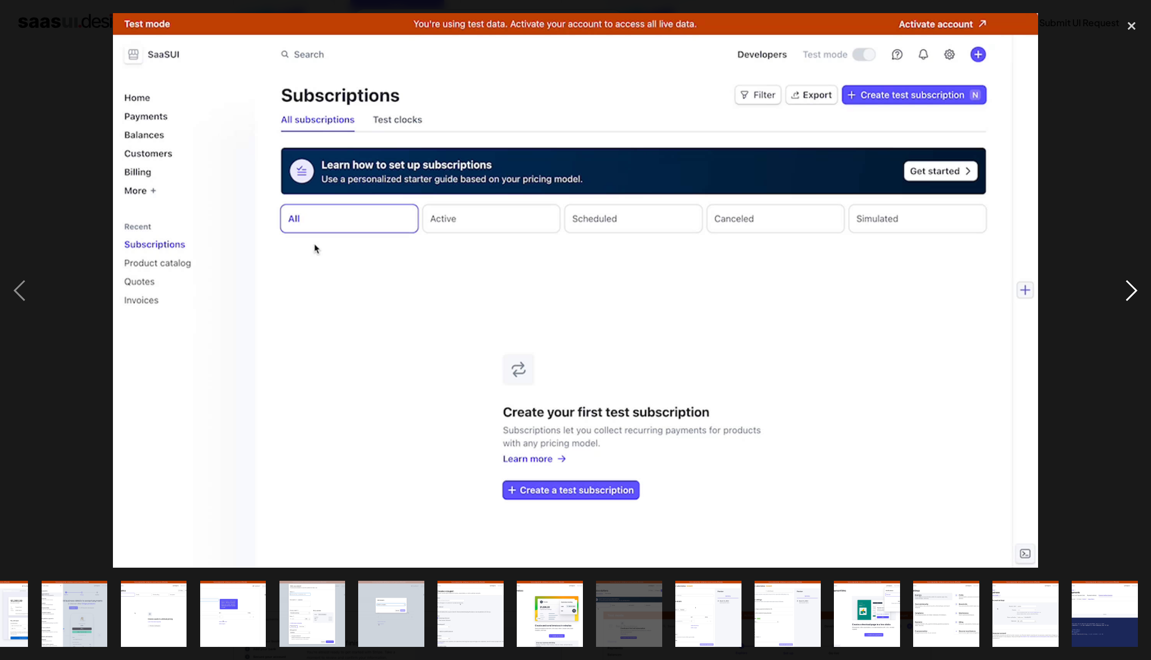
click at [1132, 297] on div "next image" at bounding box center [1131, 290] width 39 height 555
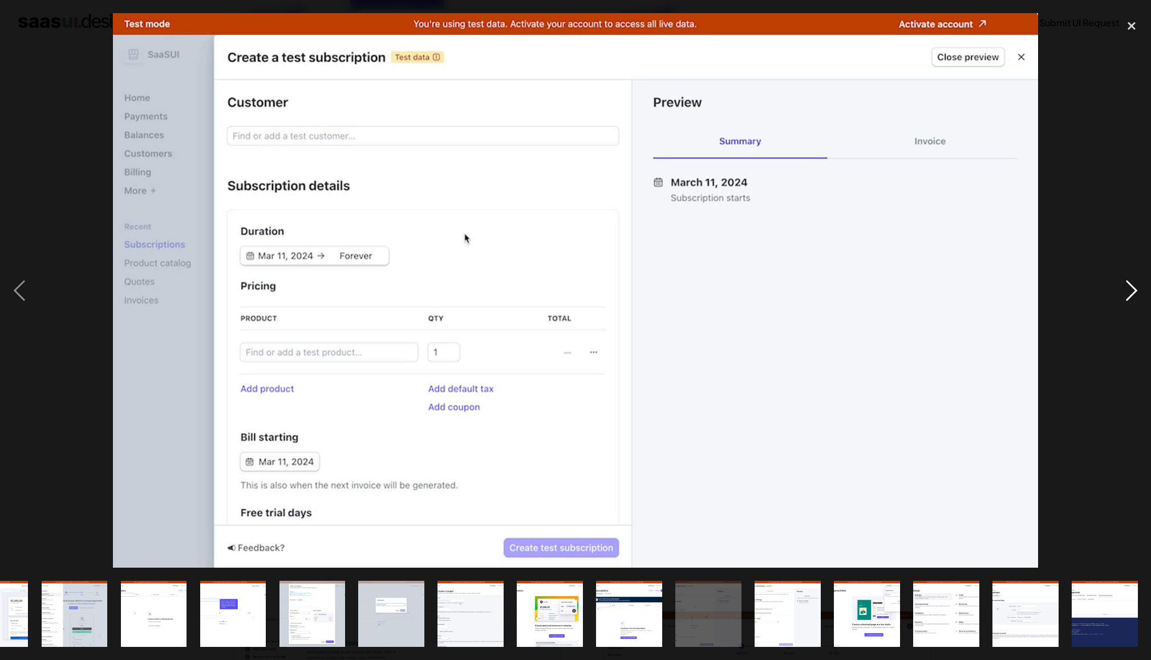
click at [1132, 297] on div "next image" at bounding box center [1131, 290] width 39 height 555
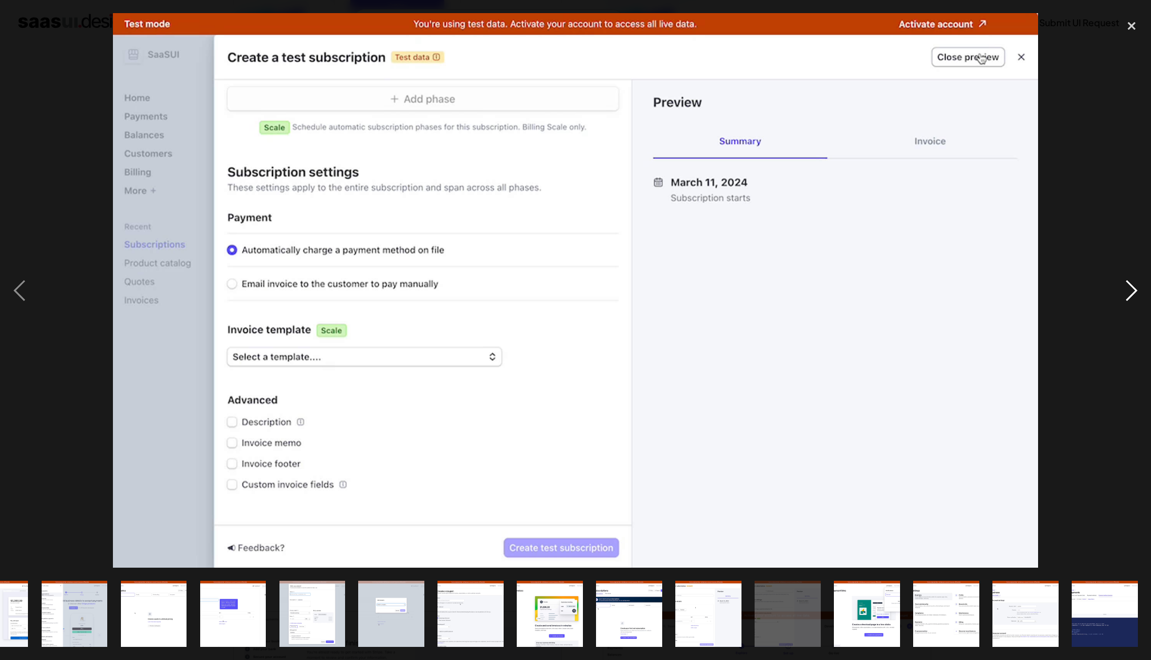
click at [1132, 297] on div "next image" at bounding box center [1131, 290] width 39 height 555
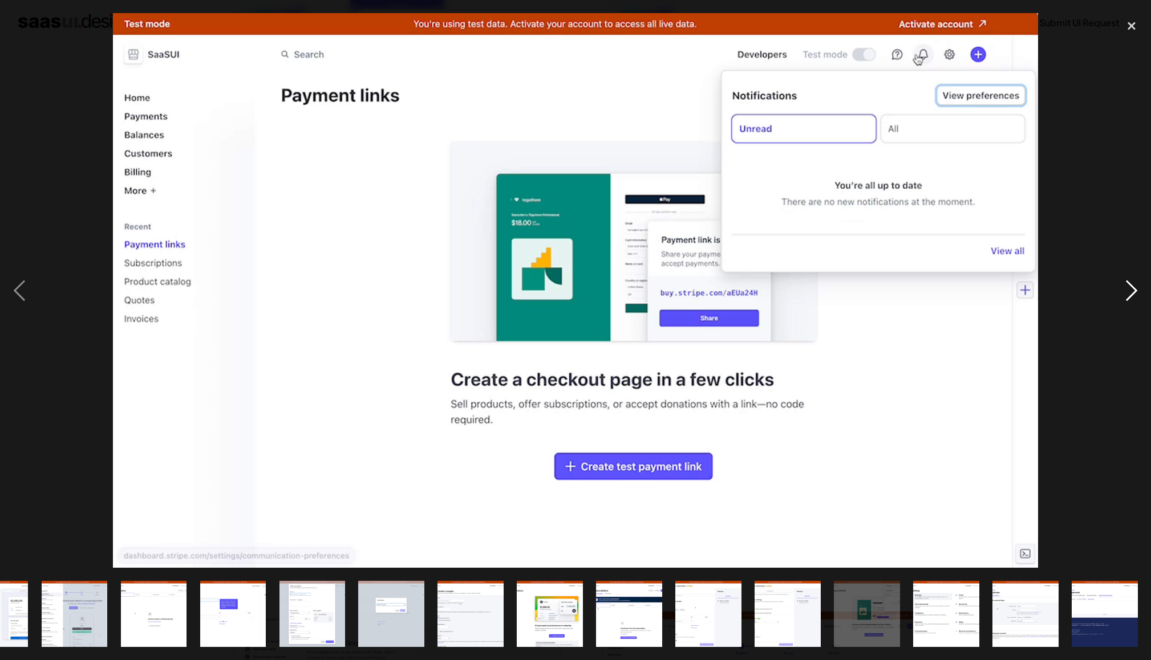
click at [1132, 297] on div "next image" at bounding box center [1131, 290] width 39 height 555
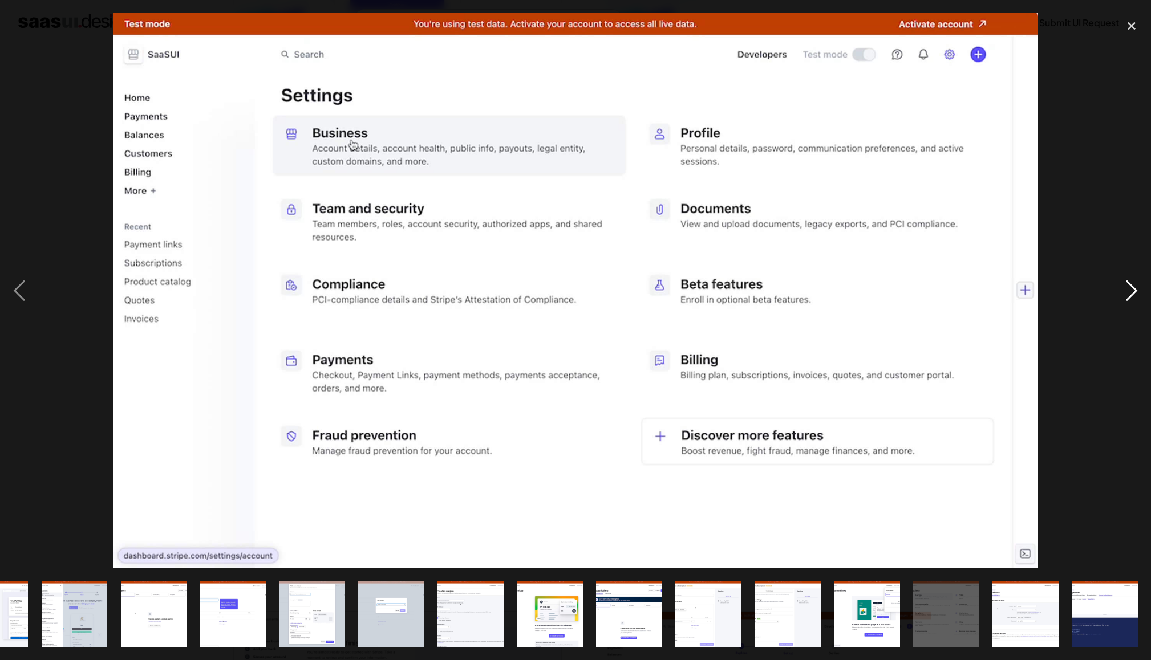
click at [1132, 297] on div "next image" at bounding box center [1131, 290] width 39 height 555
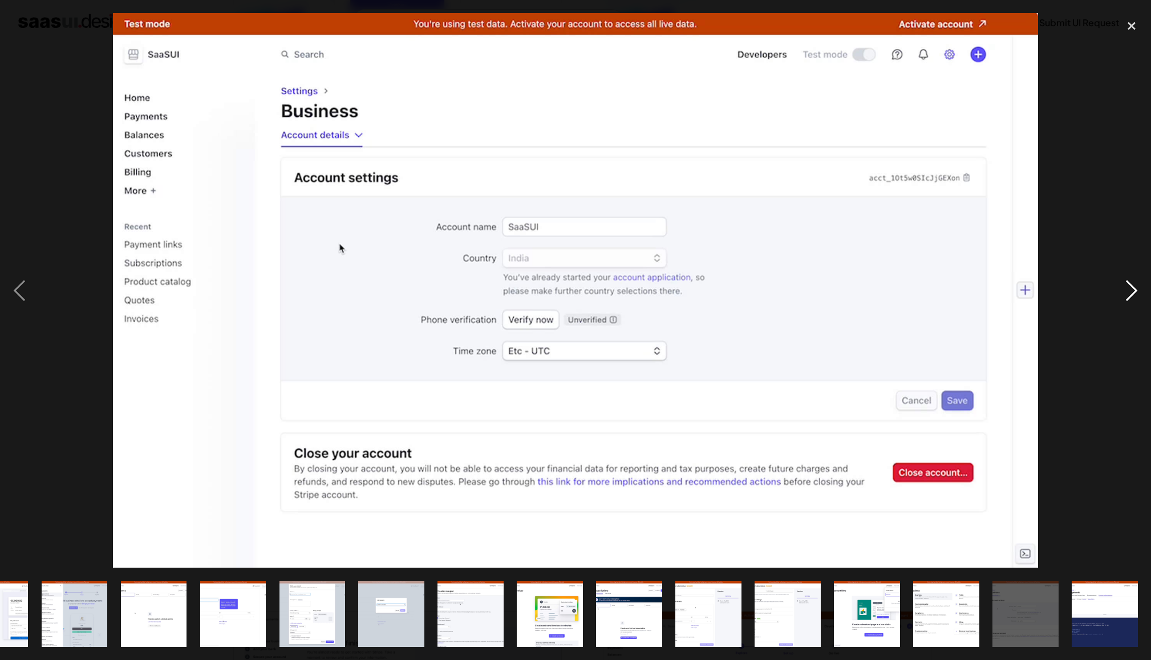
click at [1132, 297] on div "next image" at bounding box center [1131, 290] width 39 height 555
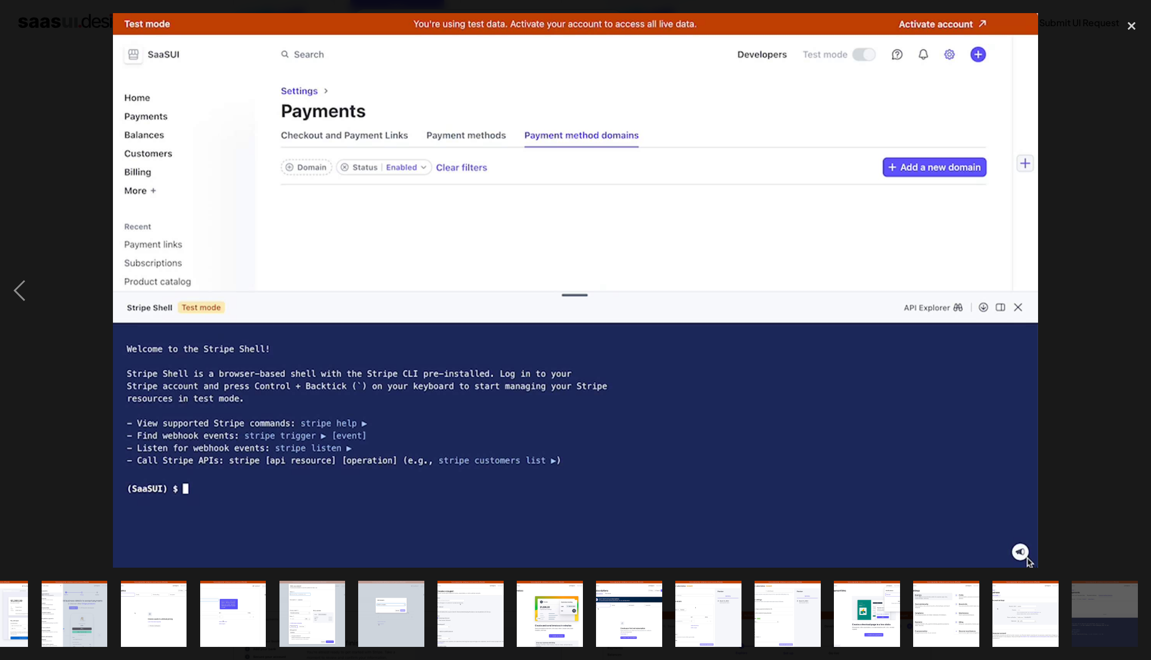
click at [1087, 215] on div at bounding box center [575, 290] width 1151 height 555
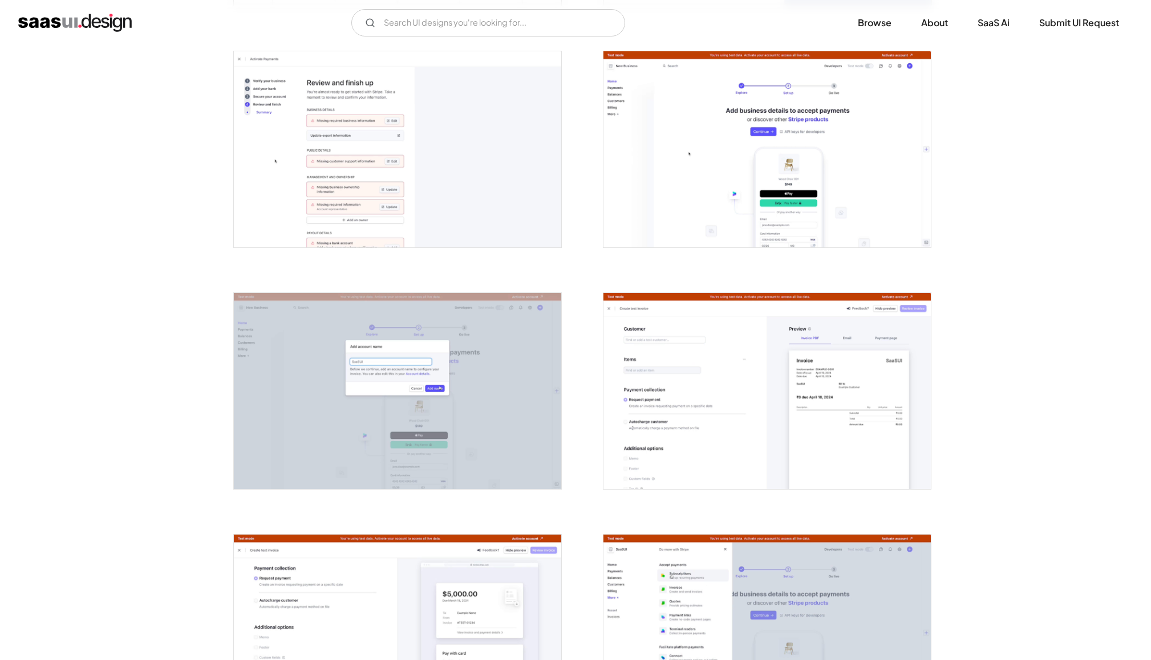
scroll to position [949, 0]
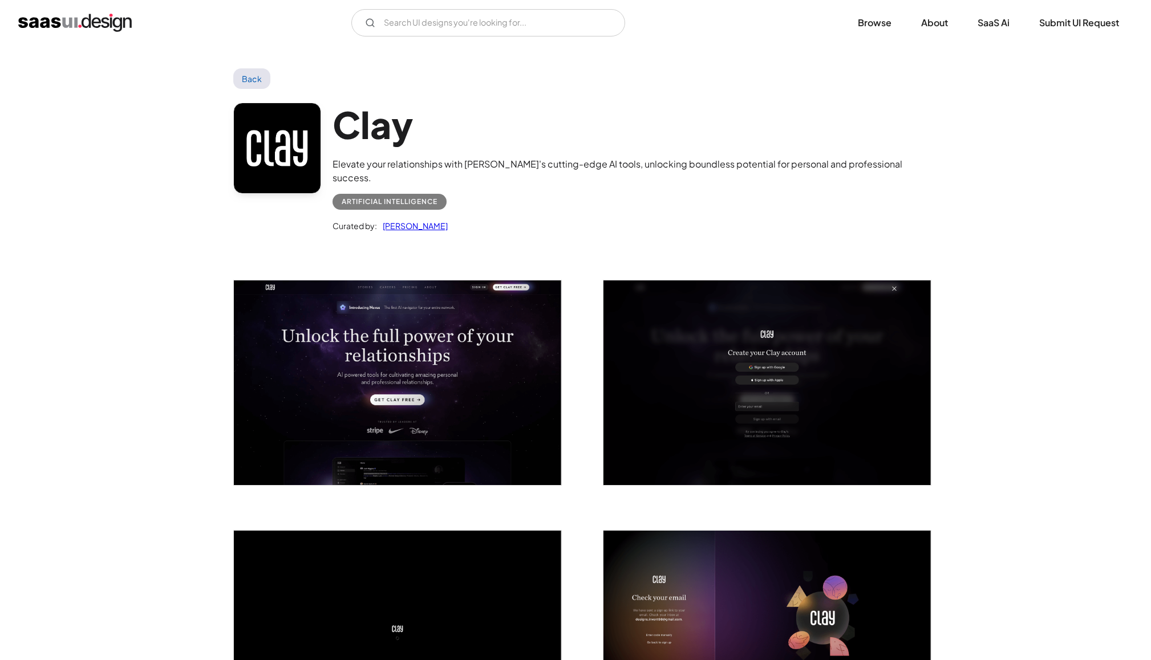
click at [683, 412] on img "open lightbox" at bounding box center [766, 383] width 327 height 205
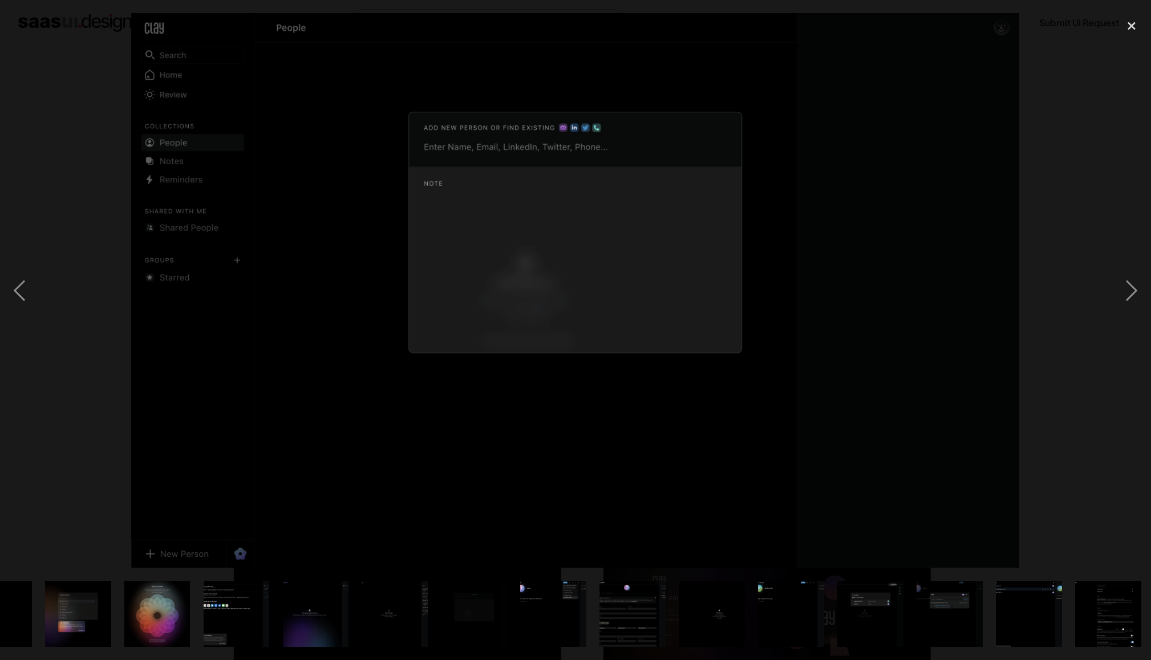
scroll to position [0, 685]
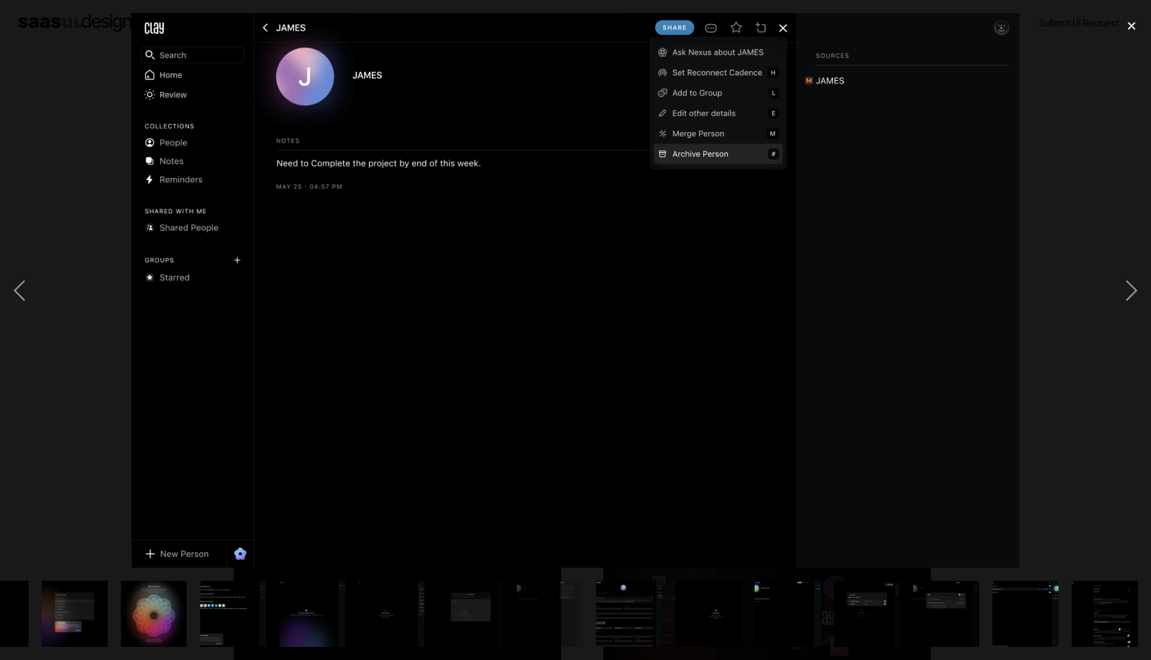
click at [41, 150] on div at bounding box center [575, 290] width 1151 height 555
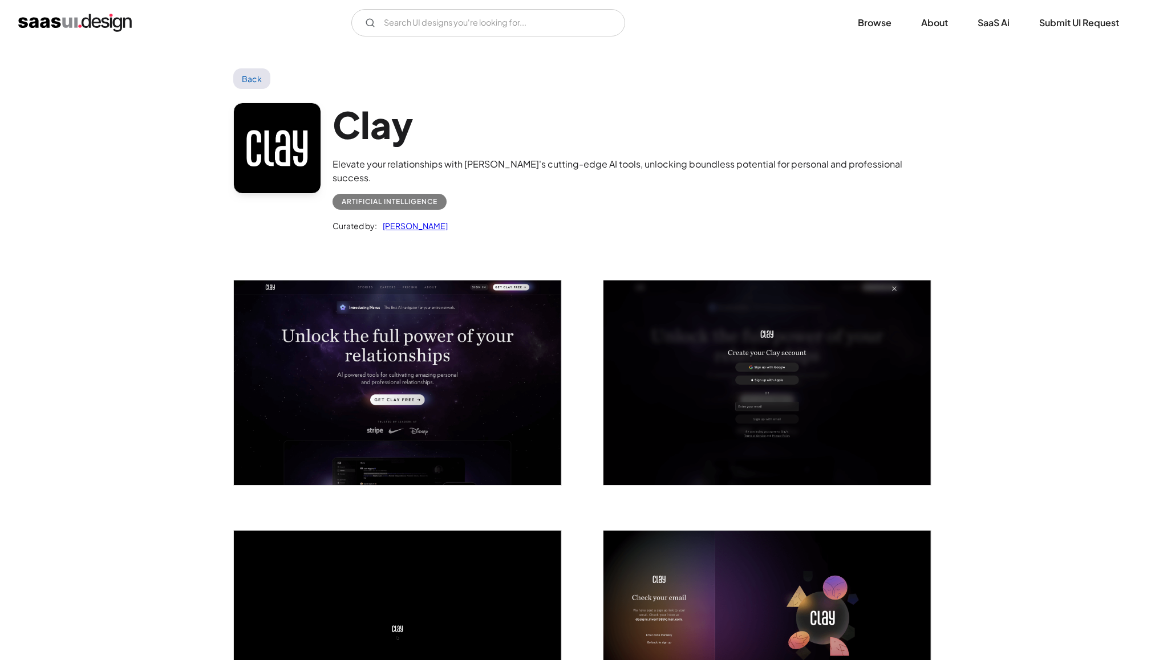
scroll to position [0, 0]
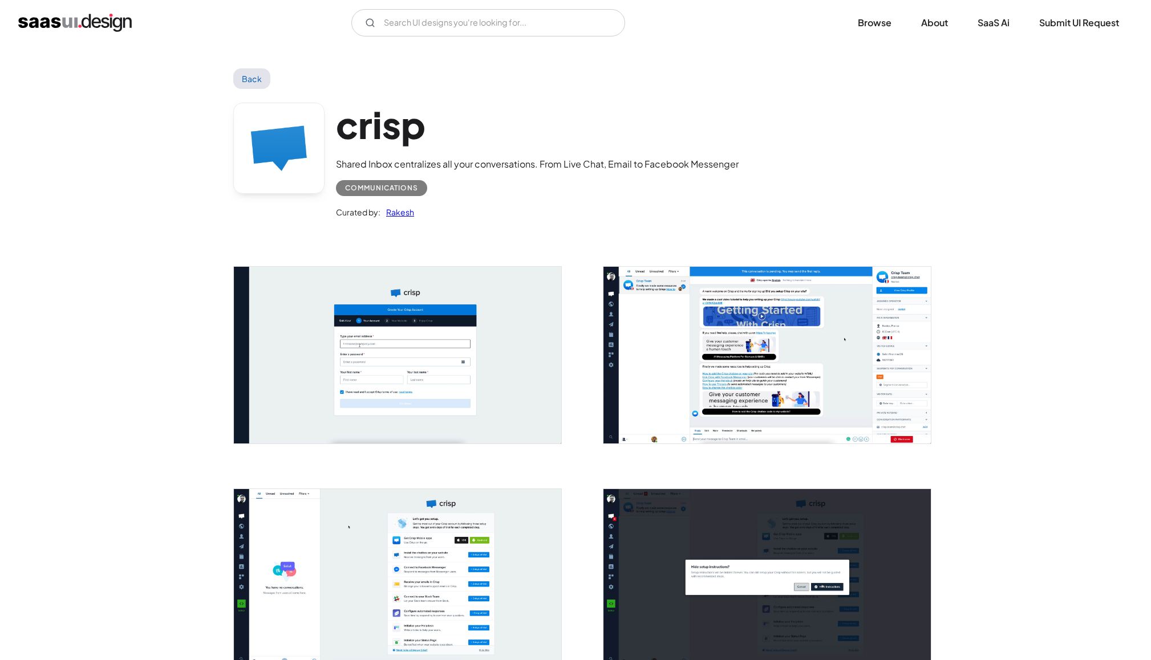
click at [461, 366] on img "open lightbox" at bounding box center [397, 355] width 327 height 176
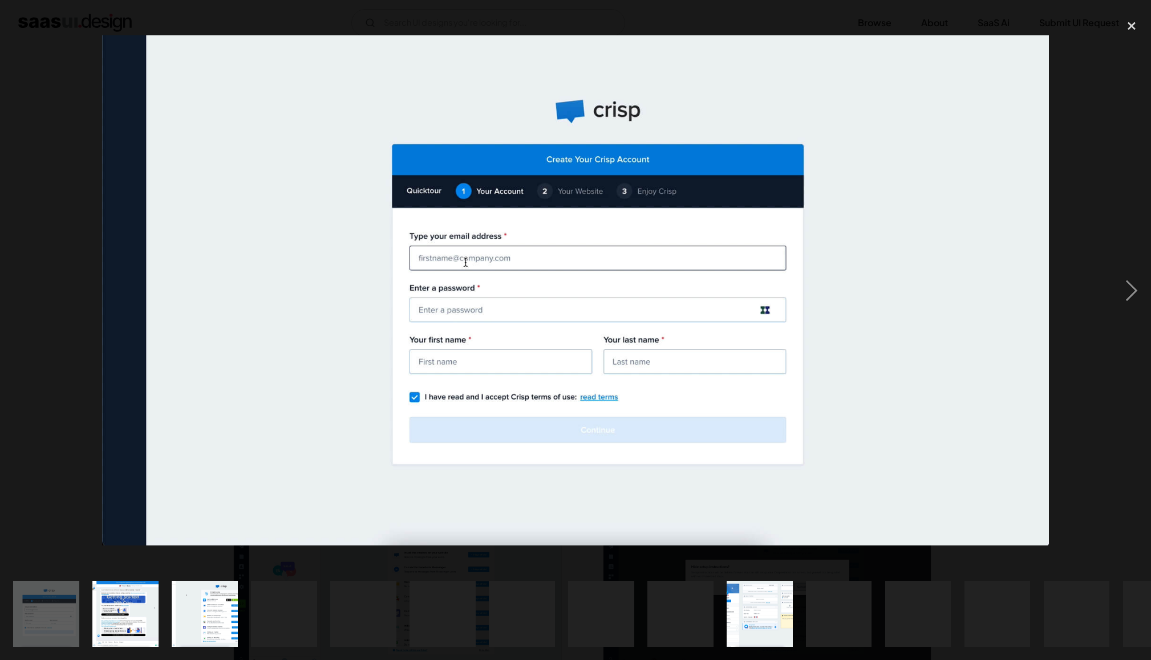
click at [117, 627] on img "show item 2 of 24" at bounding box center [125, 614] width 123 height 66
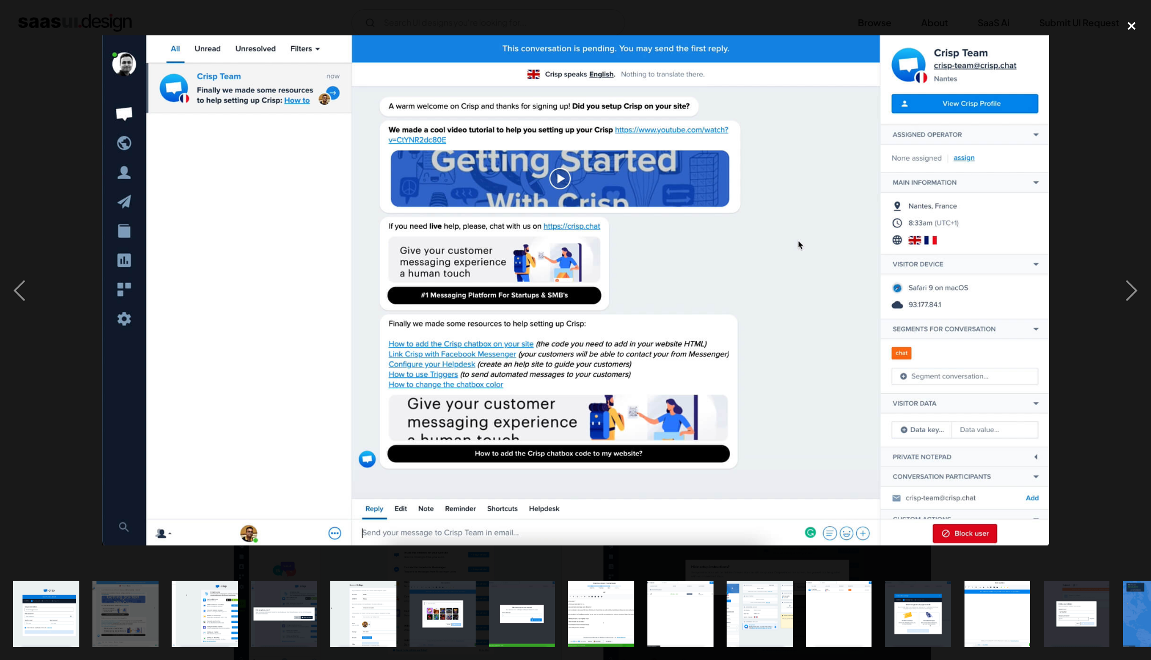
click at [1127, 26] on div "close lightbox" at bounding box center [1131, 25] width 39 height 25
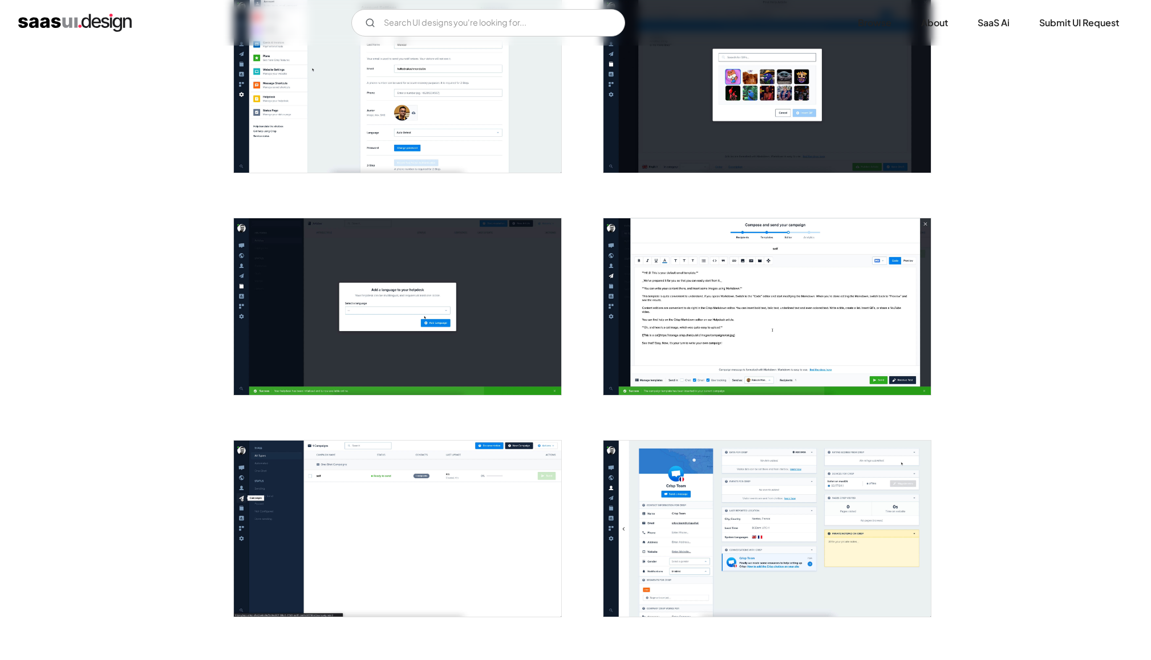
scroll to position [723, 0]
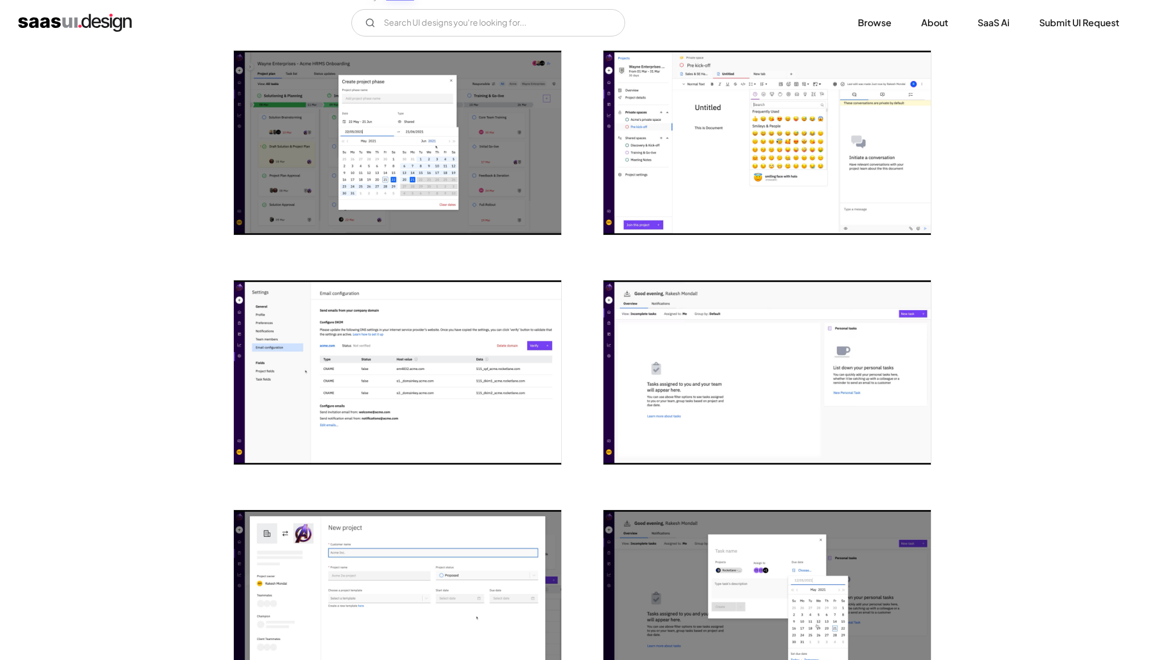
scroll to position [281, 0]
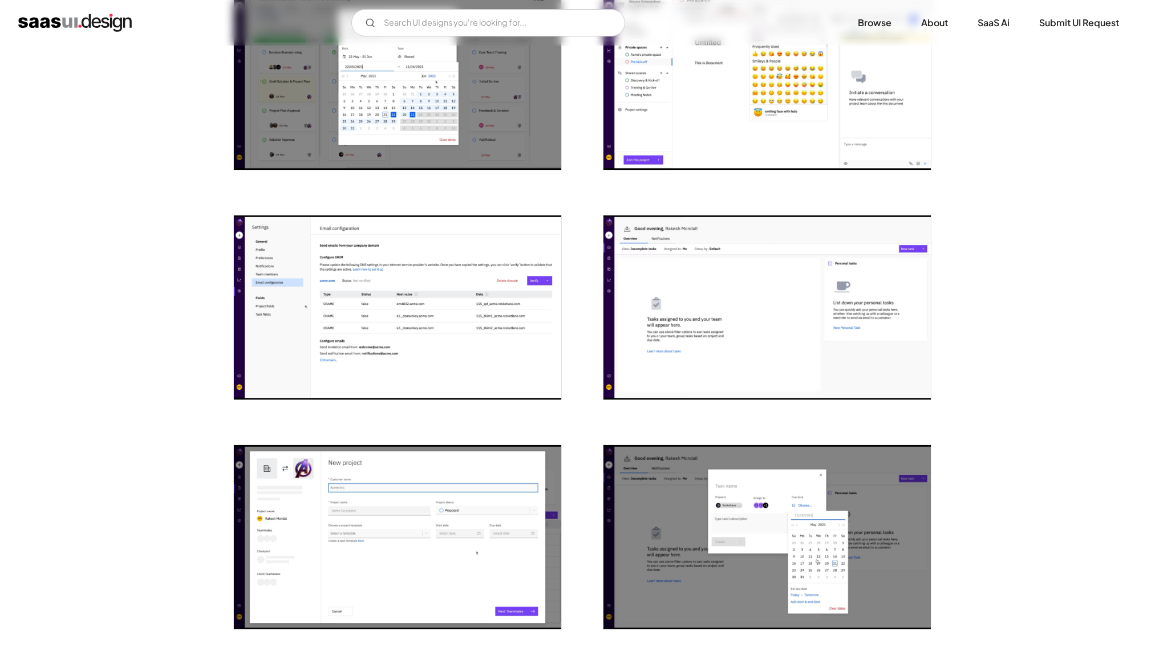
click at [410, 282] on img "open lightbox" at bounding box center [397, 308] width 327 height 184
